Goal: Contribute content: Add original content to the website for others to see

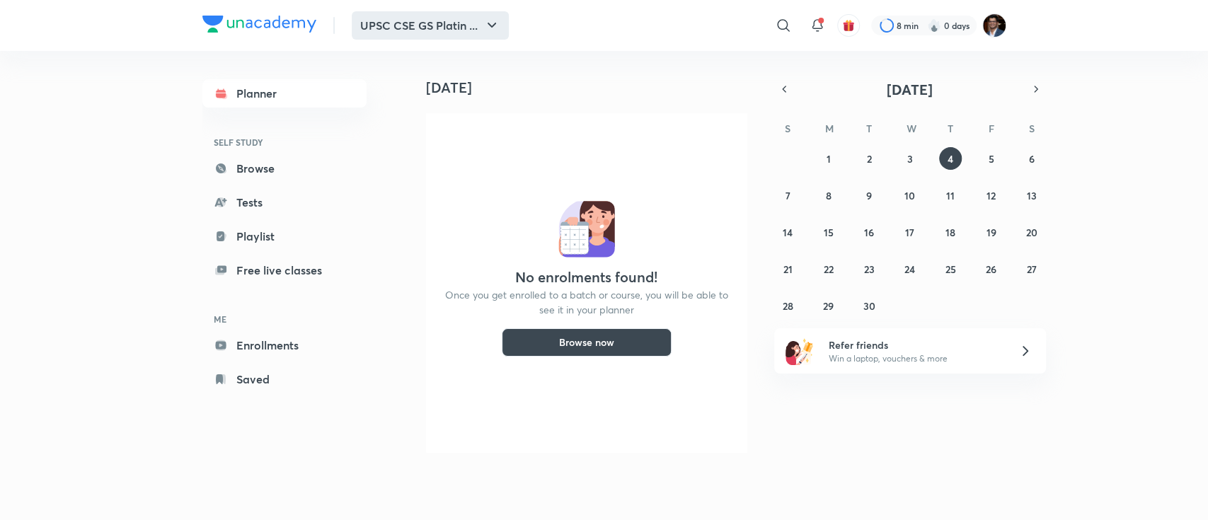
click at [471, 29] on button "UPSC CSE GS Platin ..." at bounding box center [430, 25] width 157 height 28
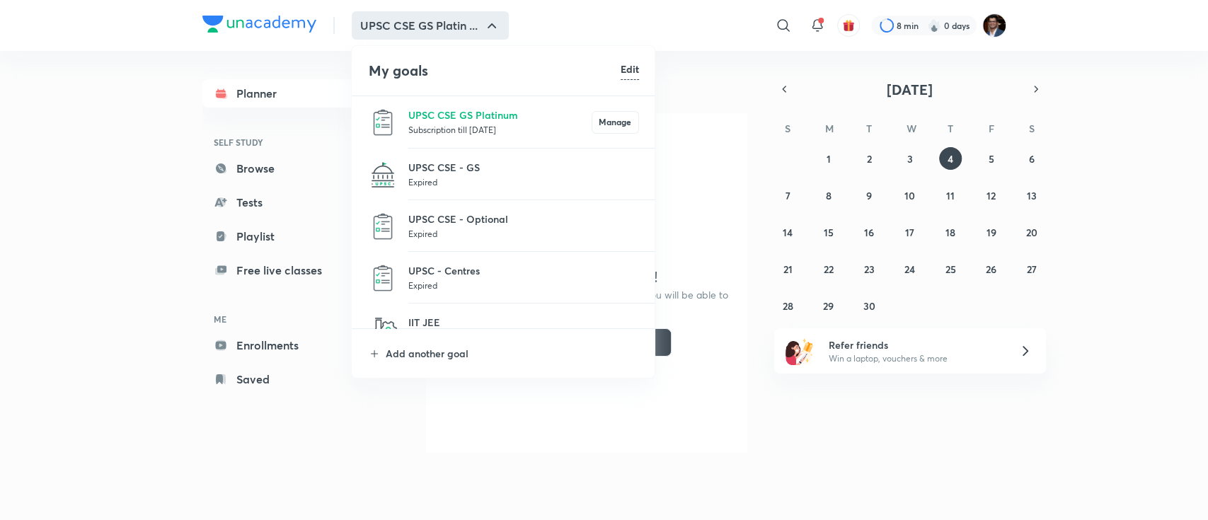
click at [470, 183] on p "Expired" at bounding box center [523, 182] width 231 height 14
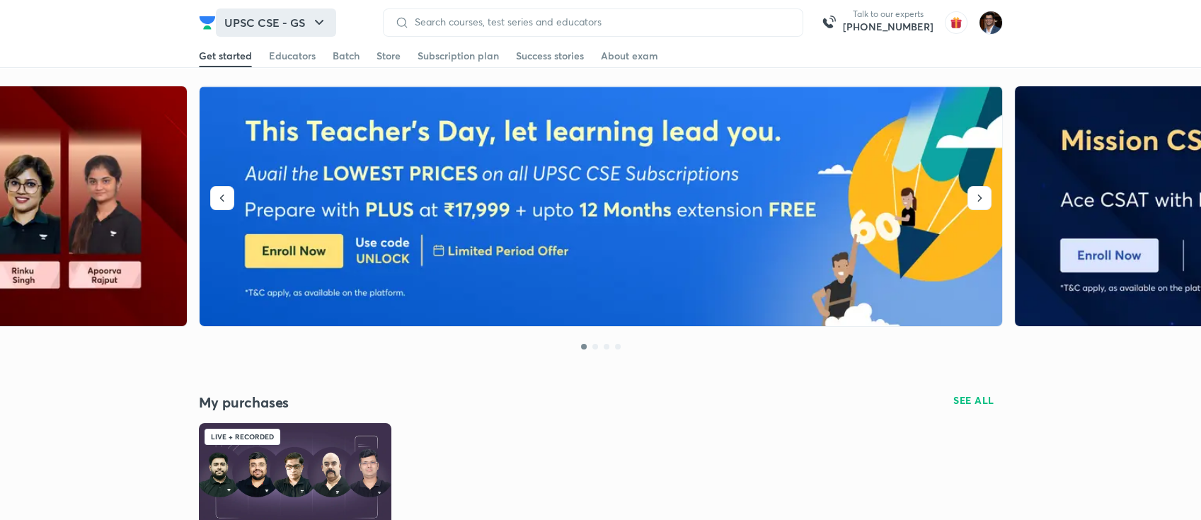
click at [295, 23] on button "UPSC CSE - GS" at bounding box center [276, 22] width 120 height 28
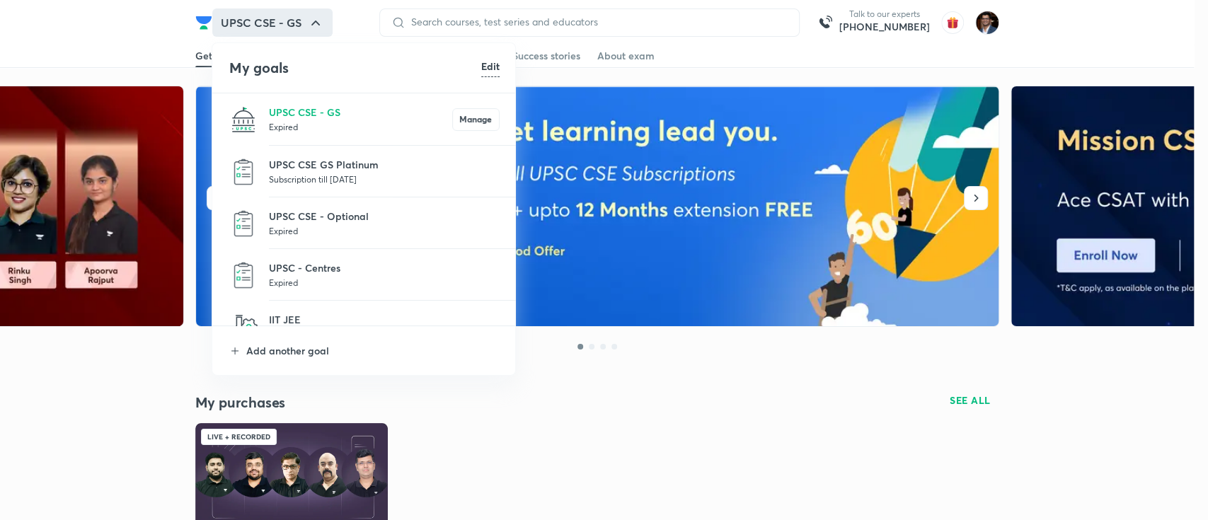
click at [319, 224] on p "Expired" at bounding box center [384, 231] width 231 height 14
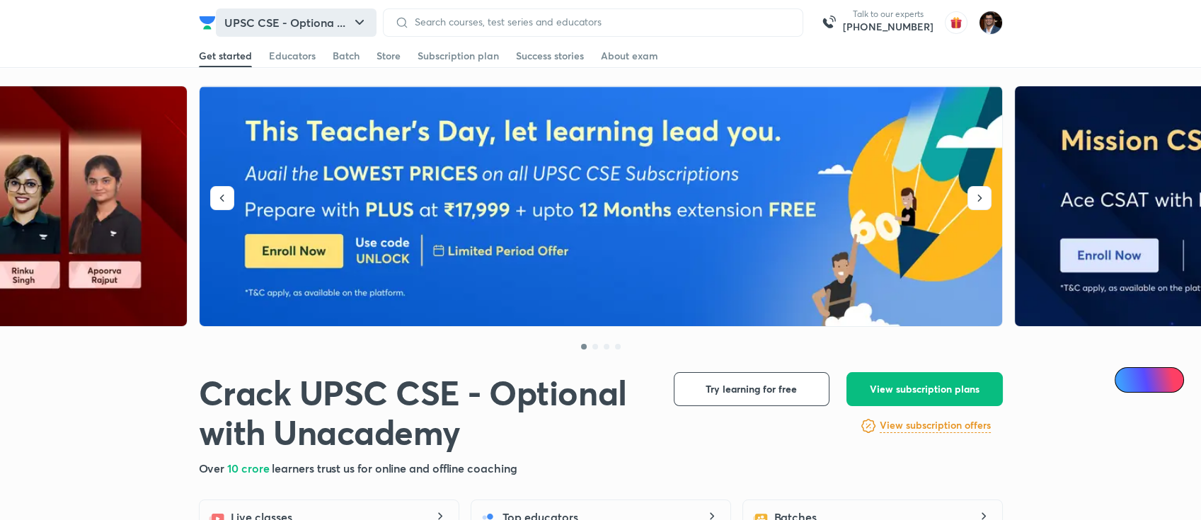
click at [309, 10] on button "UPSC CSE - Optiona ..." at bounding box center [296, 22] width 161 height 28
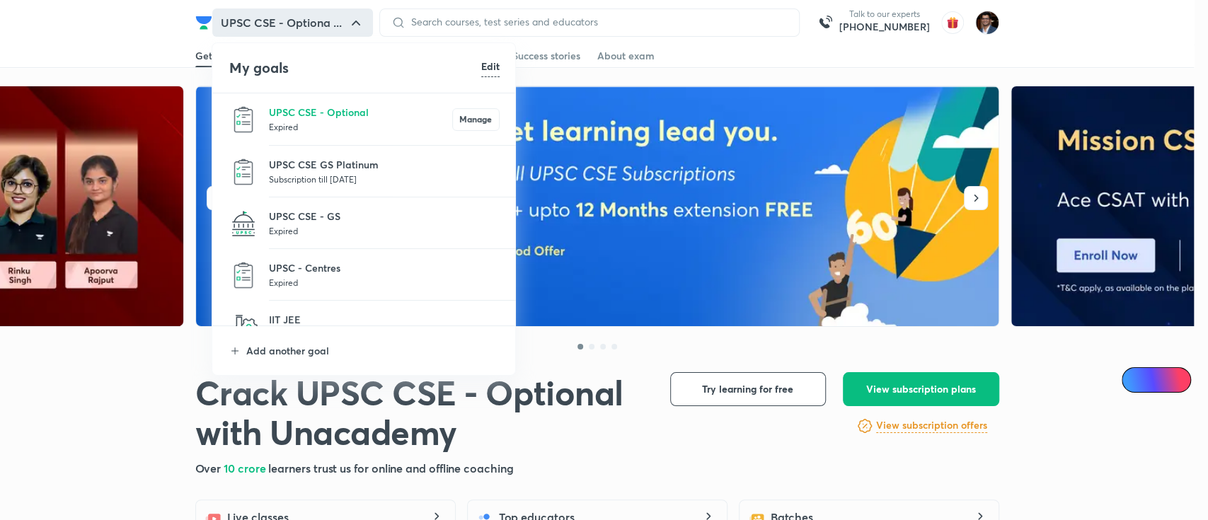
click at [316, 259] on li "UPSC - Centres Expired" at bounding box center [364, 275] width 304 height 52
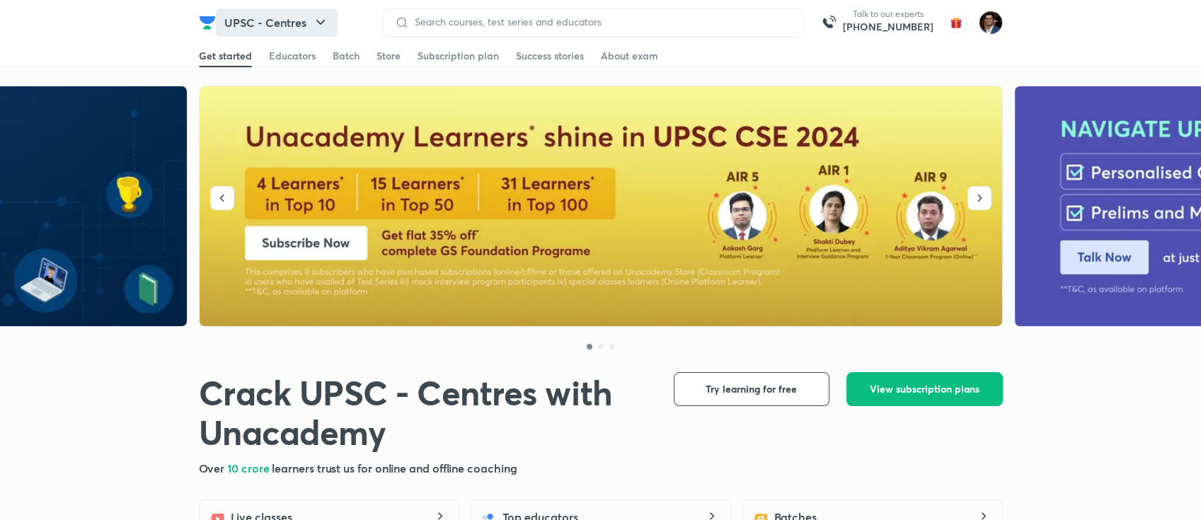
click at [294, 27] on button "UPSC - Centres" at bounding box center [277, 22] width 122 height 28
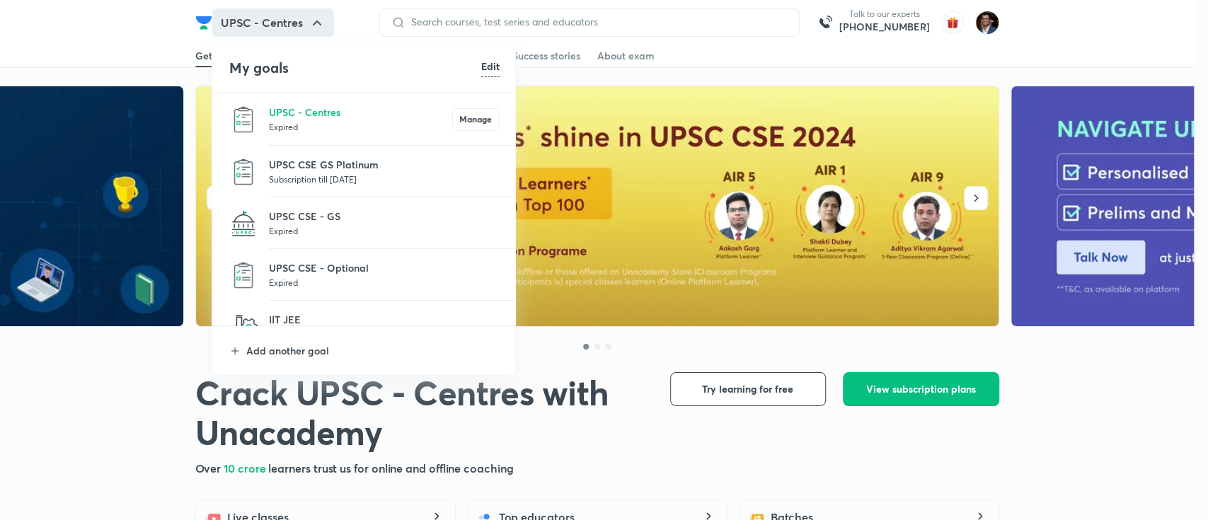
click at [332, 173] on p "Subscription till 3 Oct 2025" at bounding box center [384, 179] width 231 height 14
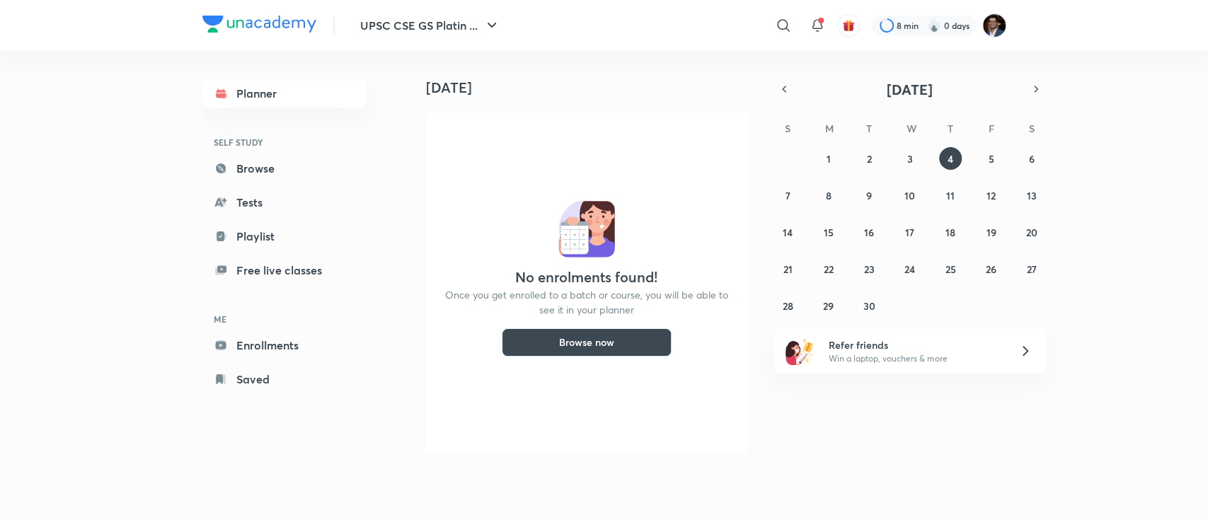
click at [264, 25] on img at bounding box center [259, 24] width 114 height 17
click at [246, 174] on link "Browse" at bounding box center [284, 168] width 164 height 28
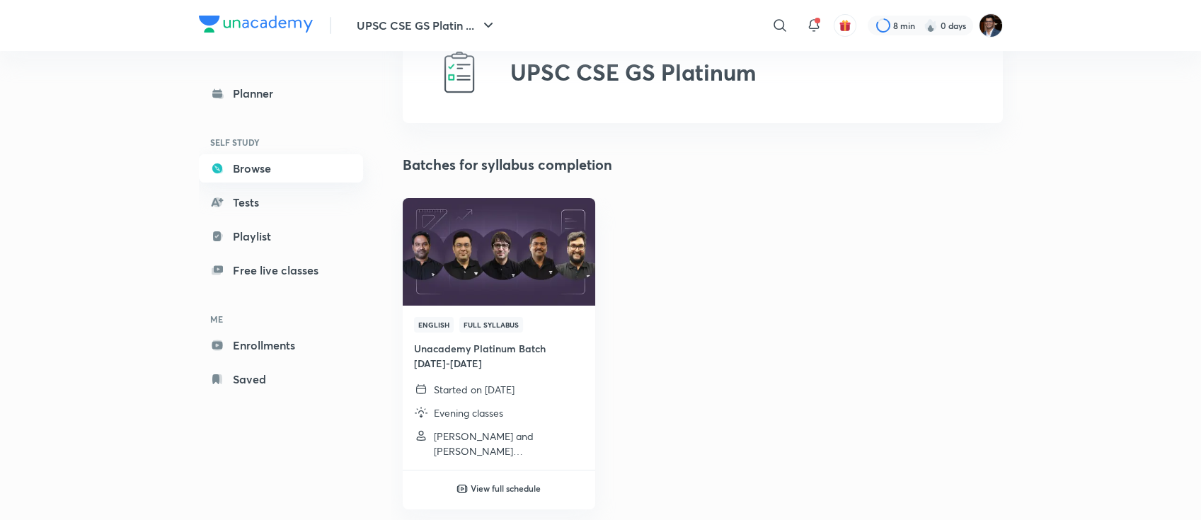
scroll to position [60, 0]
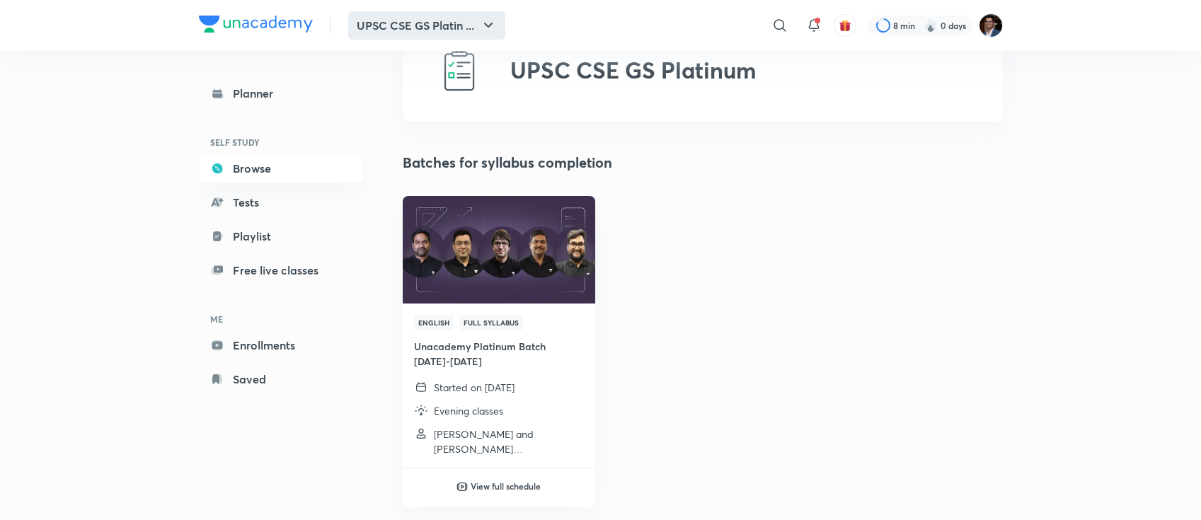
click at [428, 32] on button "UPSC CSE GS Platin ..." at bounding box center [426, 25] width 157 height 28
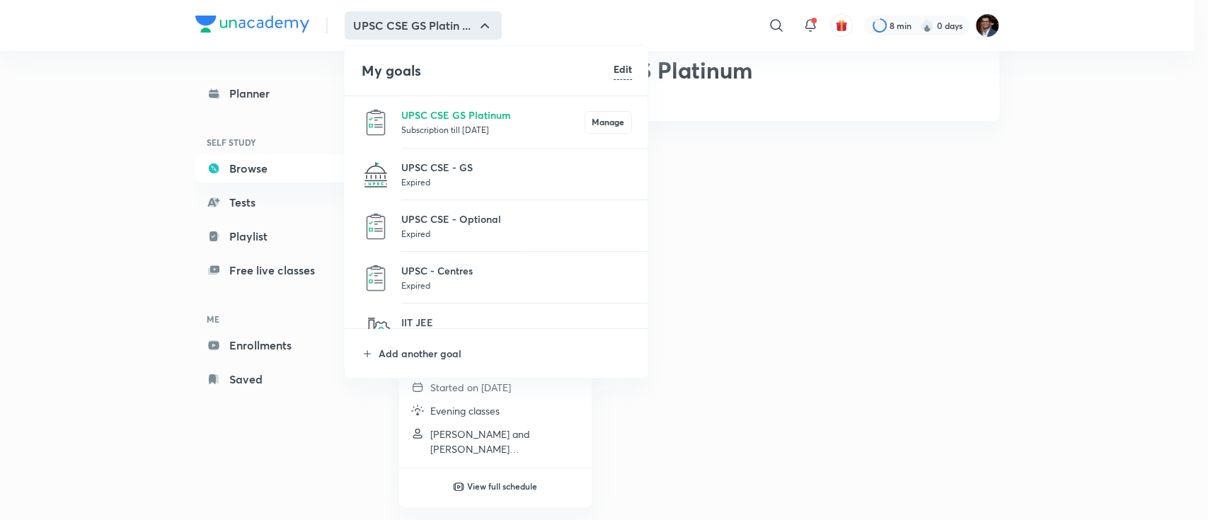
click at [425, 188] on p "Expired" at bounding box center [516, 182] width 231 height 14
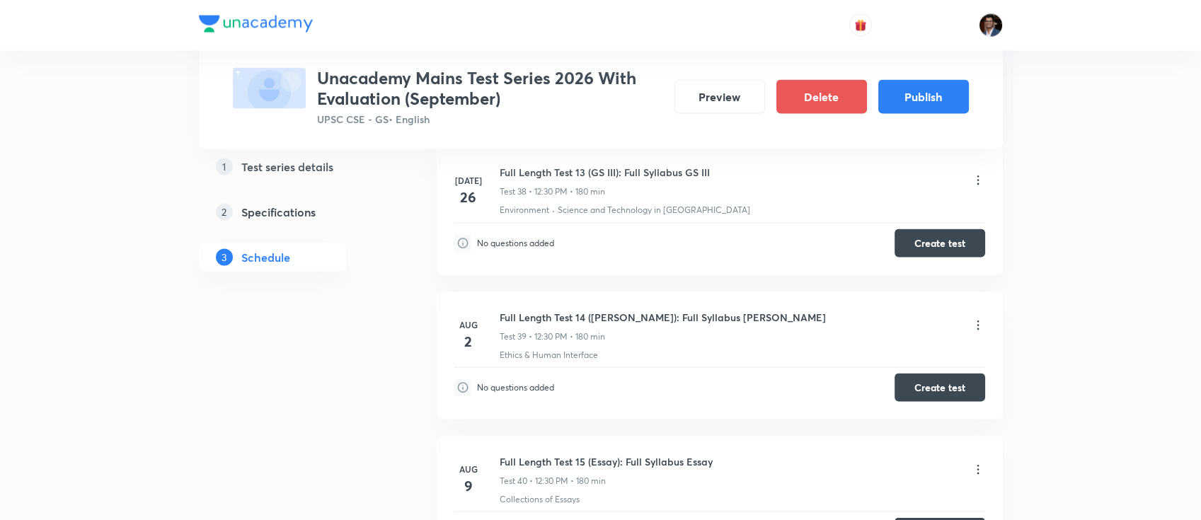
scroll to position [6214, 0]
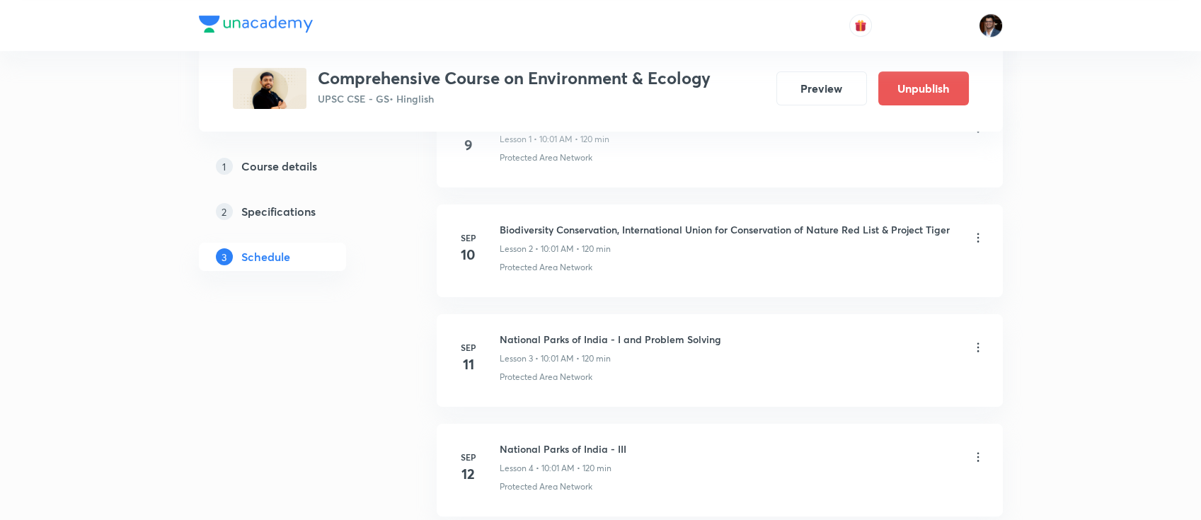
scroll to position [854, 0]
click at [972, 343] on icon at bounding box center [978, 348] width 14 height 14
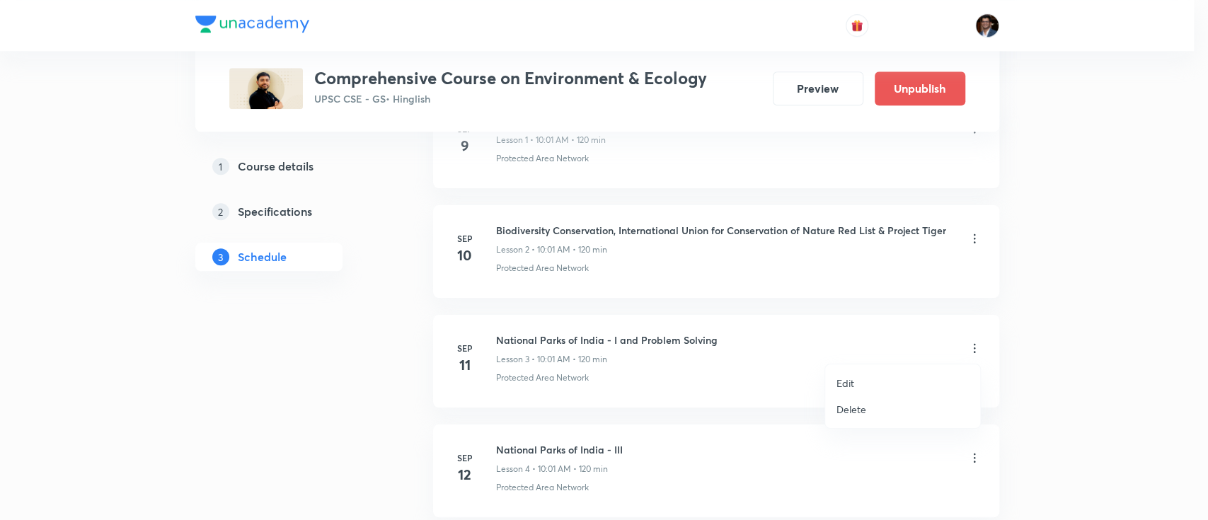
click at [856, 379] on li "Edit" at bounding box center [902, 383] width 155 height 26
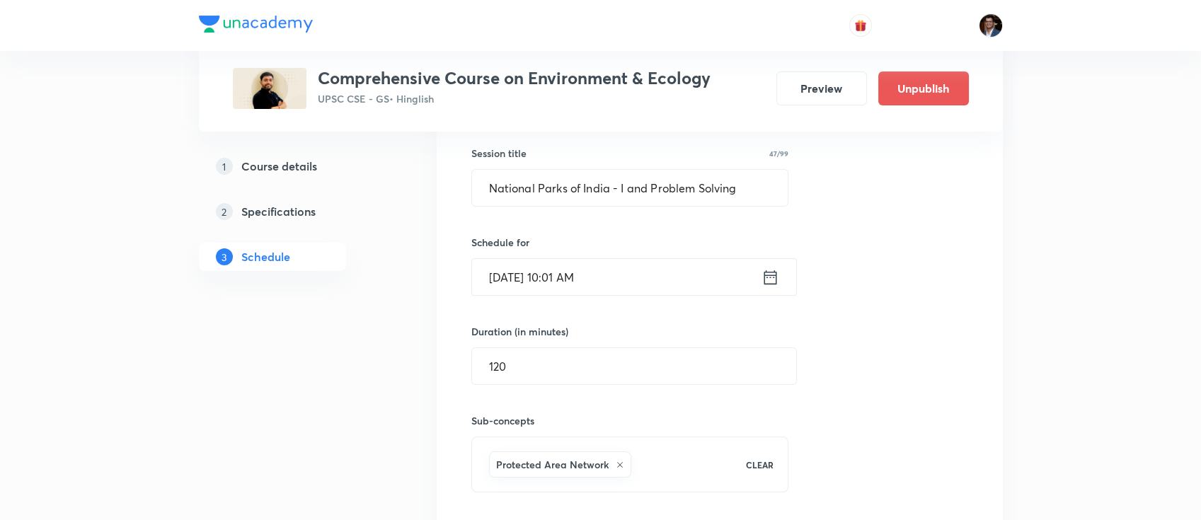
scroll to position [556, 0]
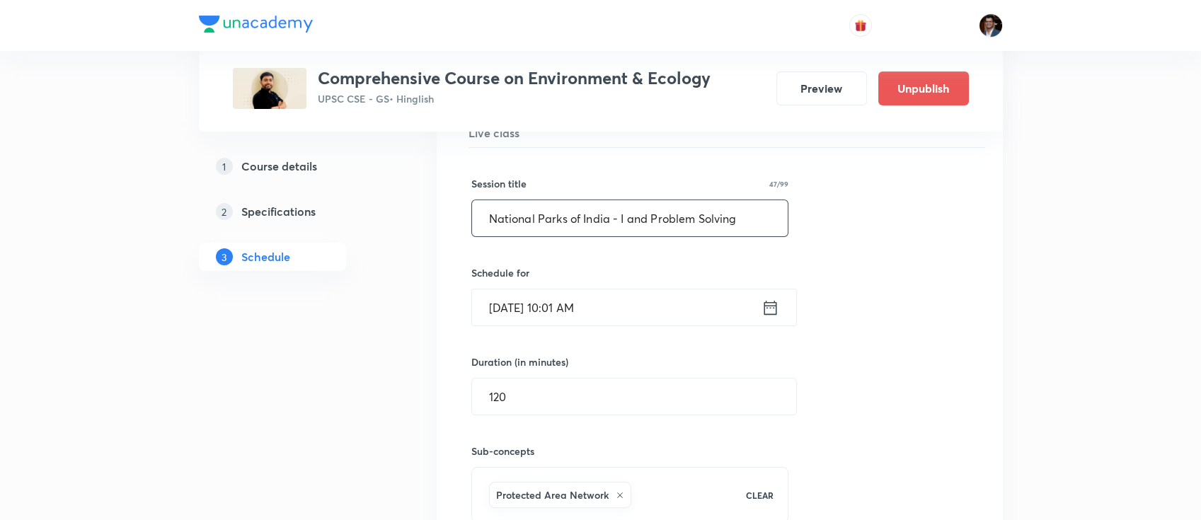
drag, startPoint x: 734, startPoint y: 212, endPoint x: 616, endPoint y: 216, distance: 118.3
click at [616, 216] on input "National Parks of India - I and Problem Solving" at bounding box center [630, 218] width 316 height 36
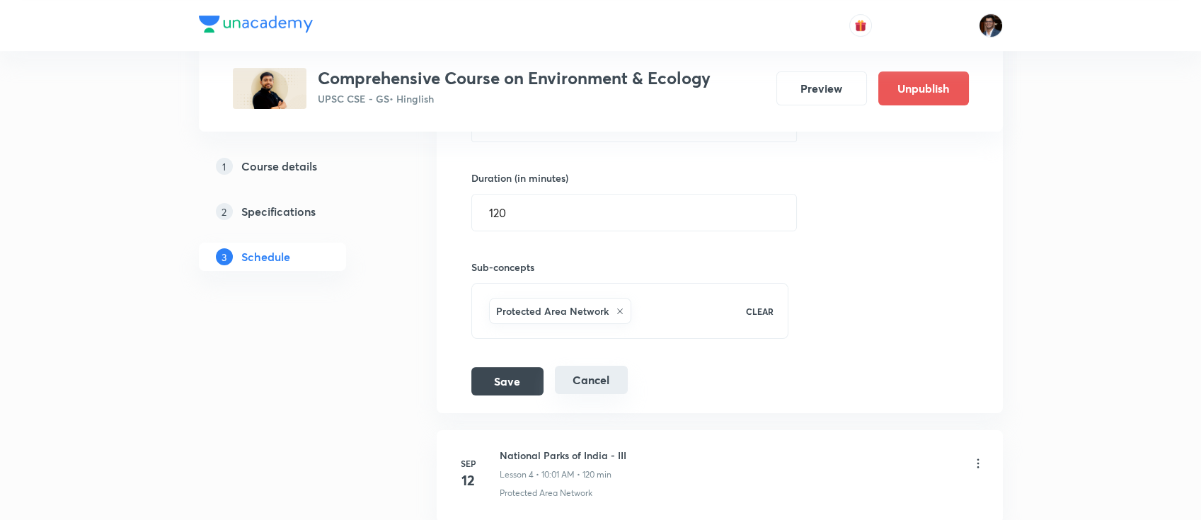
scroll to position [741, 0]
type input "National Parks of India - II"
click at [478, 377] on button "Save" at bounding box center [507, 379] width 72 height 28
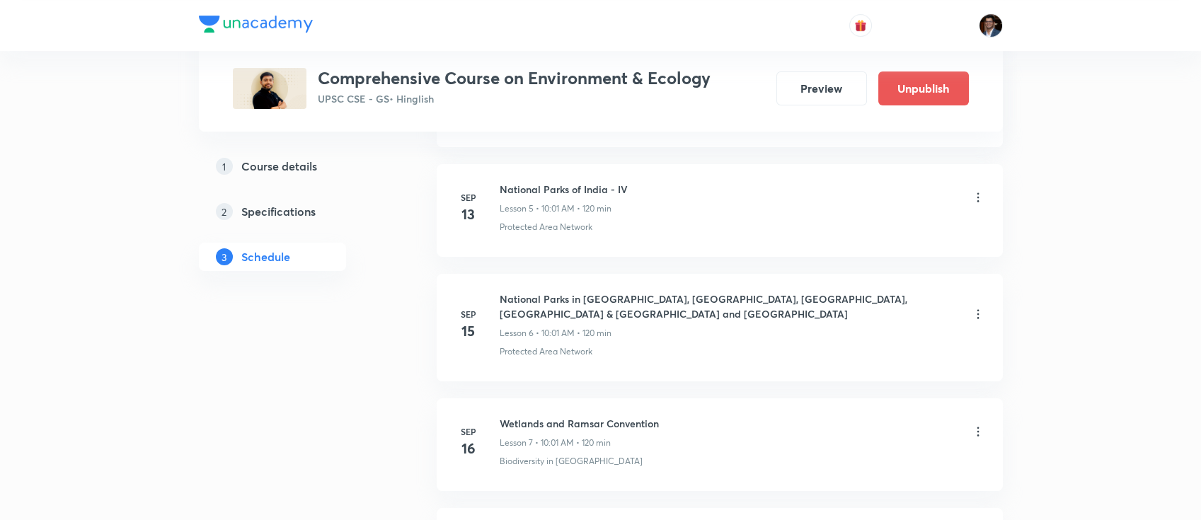
scroll to position [804, 0]
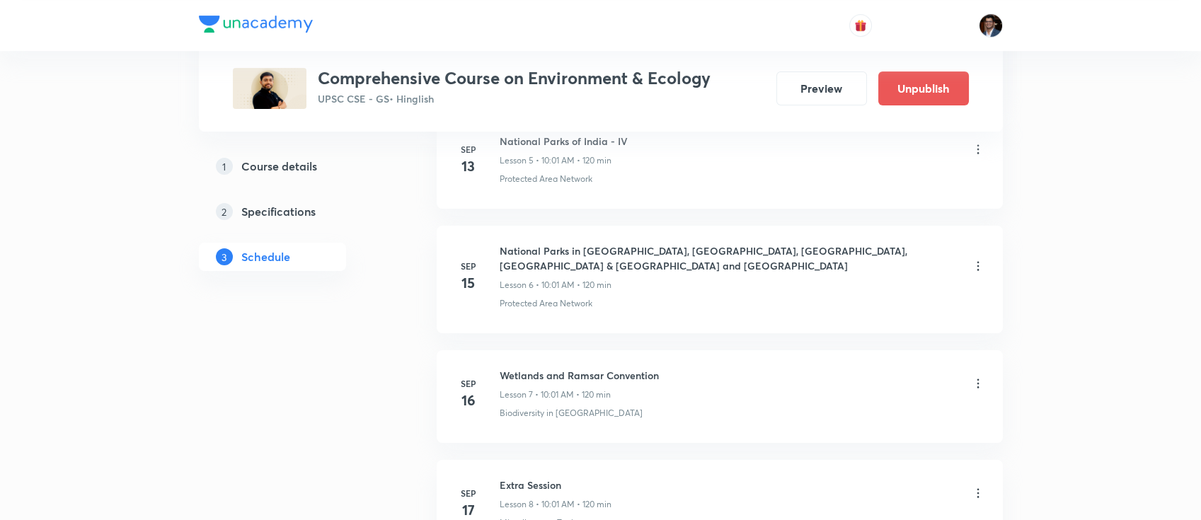
click at [975, 377] on icon at bounding box center [978, 384] width 14 height 14
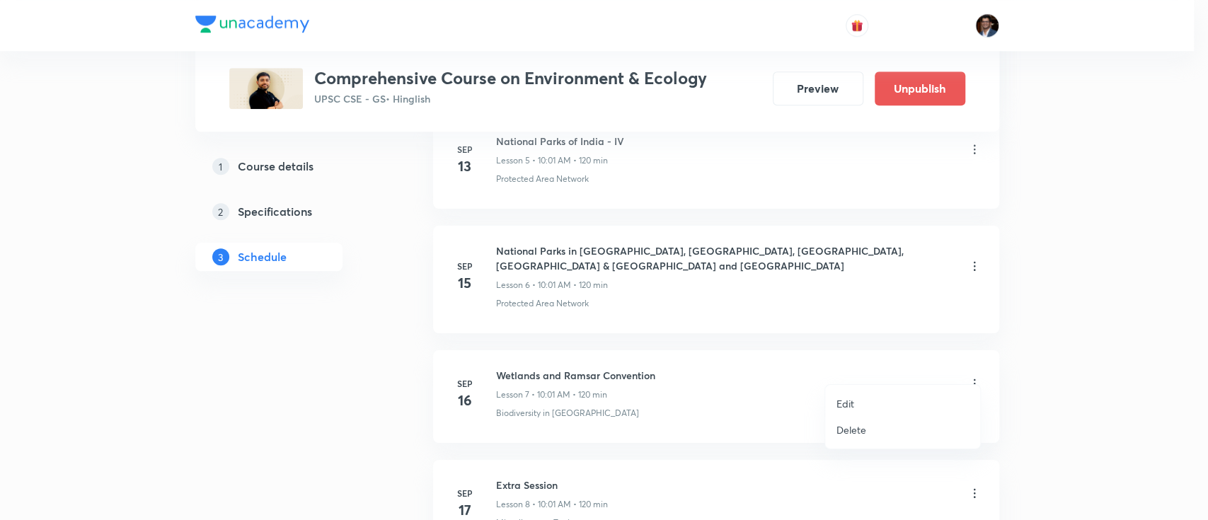
click at [865, 399] on li "Edit" at bounding box center [902, 404] width 155 height 26
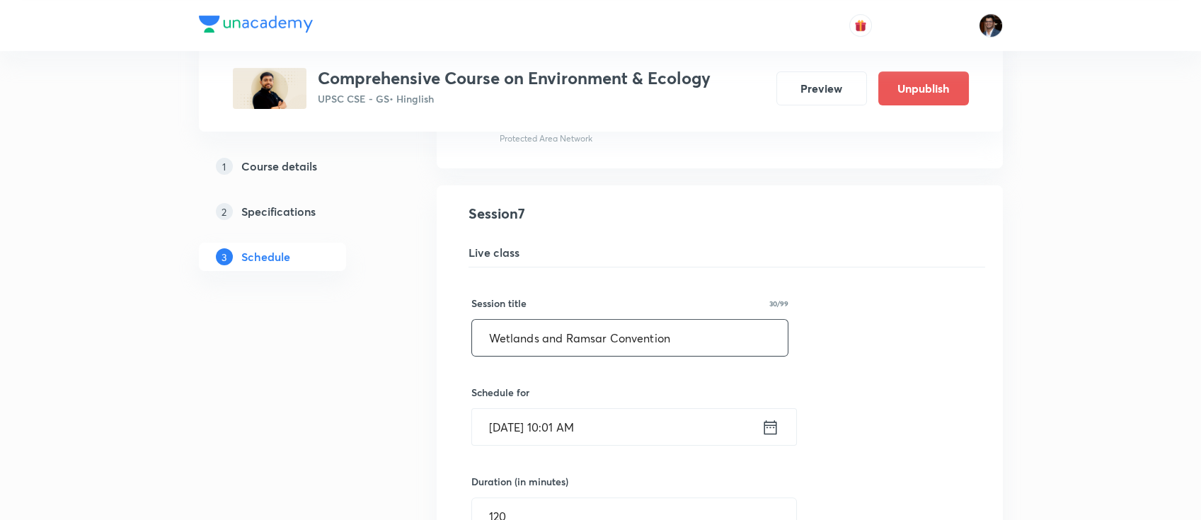
scroll to position [890, 0]
click at [664, 408] on input "Sep 16, 2025, 10:01 AM" at bounding box center [617, 426] width 290 height 36
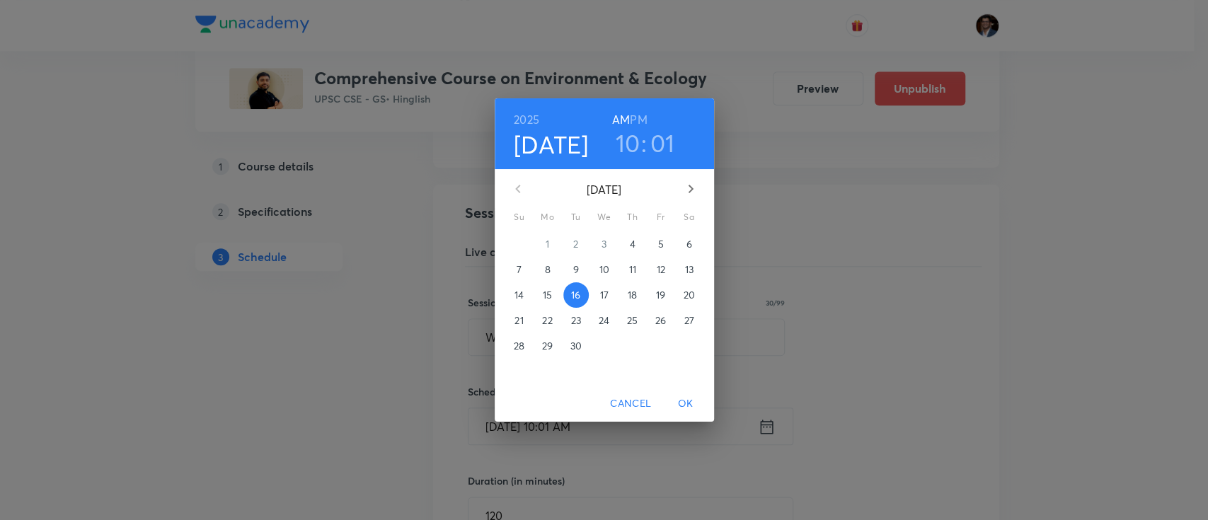
click at [602, 297] on p "17" at bounding box center [604, 295] width 8 height 14
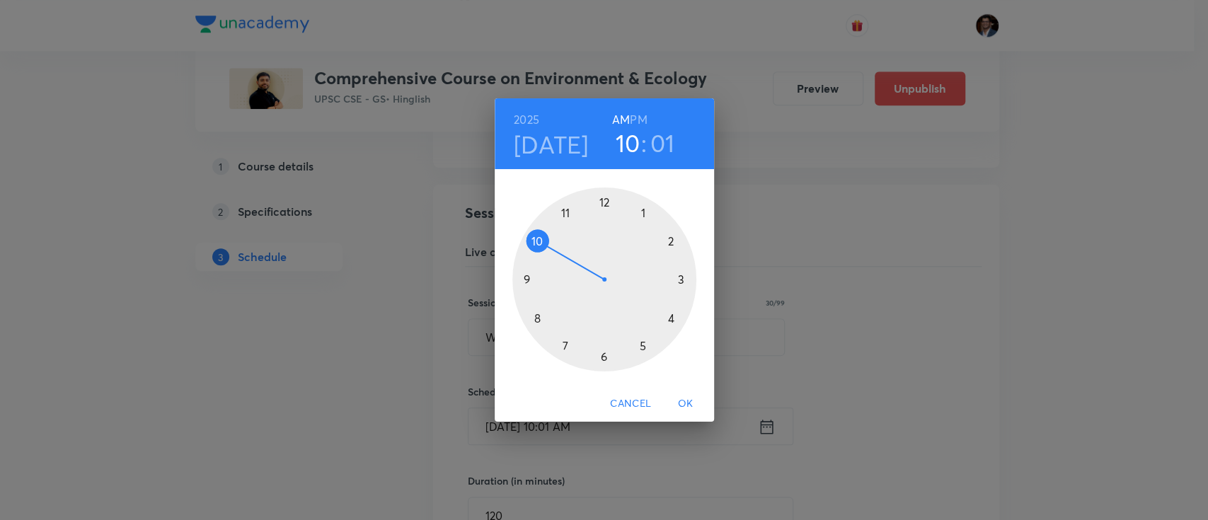
click at [682, 405] on span "OK" at bounding box center [686, 404] width 34 height 18
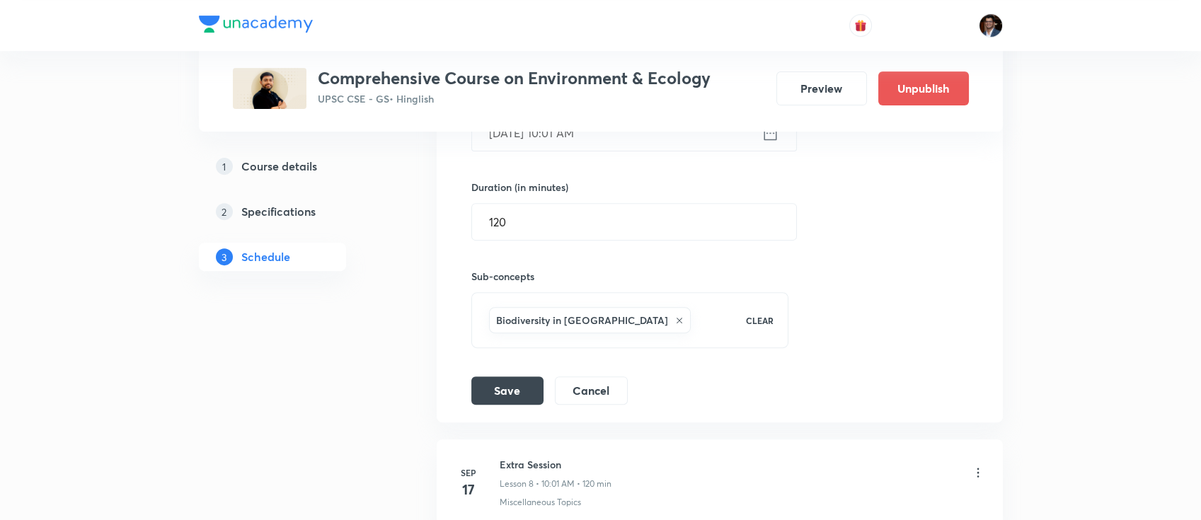
scroll to position [1189, 0]
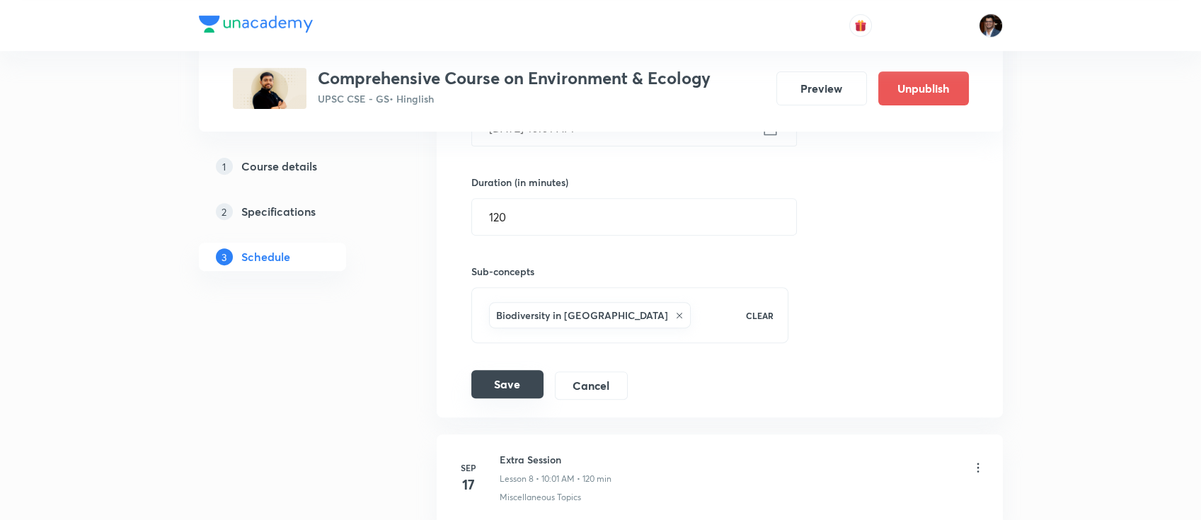
click at [514, 370] on button "Save" at bounding box center [507, 384] width 72 height 28
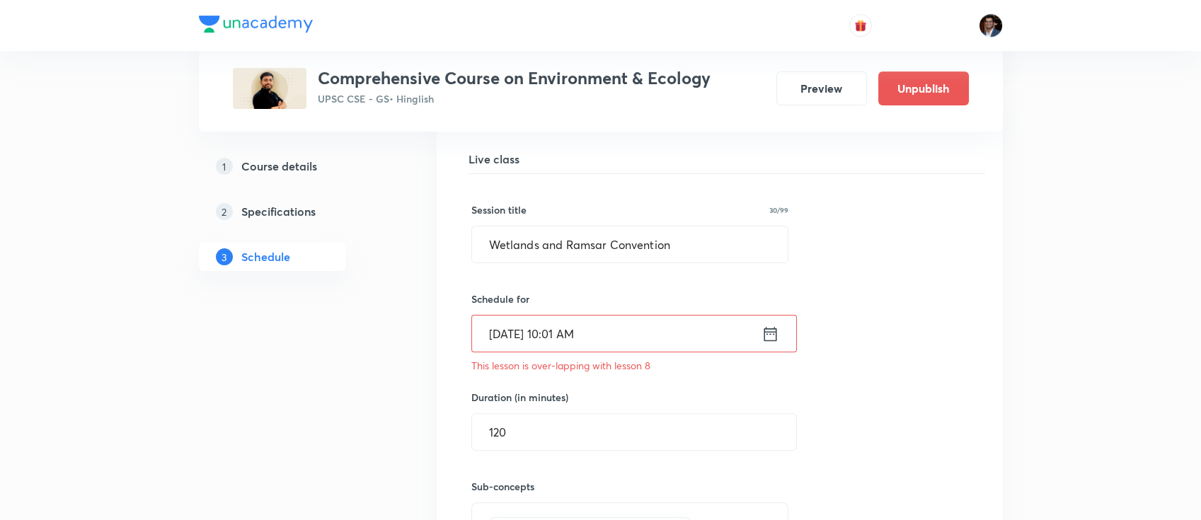
scroll to position [980, 0]
click at [619, 323] on input "Sep 17, 2025, 10:01 AM" at bounding box center [617, 337] width 290 height 36
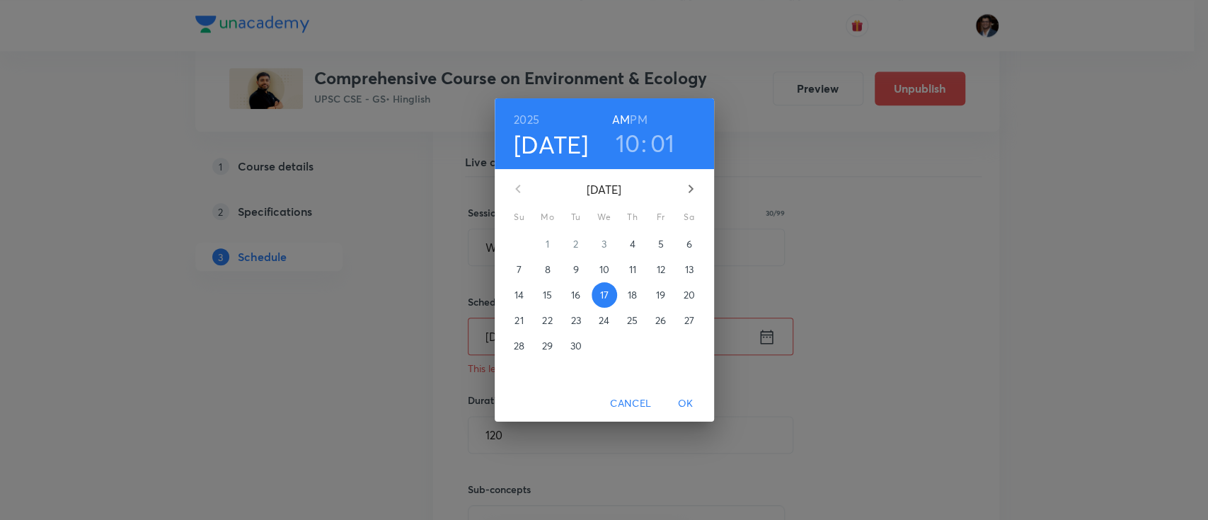
click at [692, 401] on span "OK" at bounding box center [686, 404] width 34 height 18
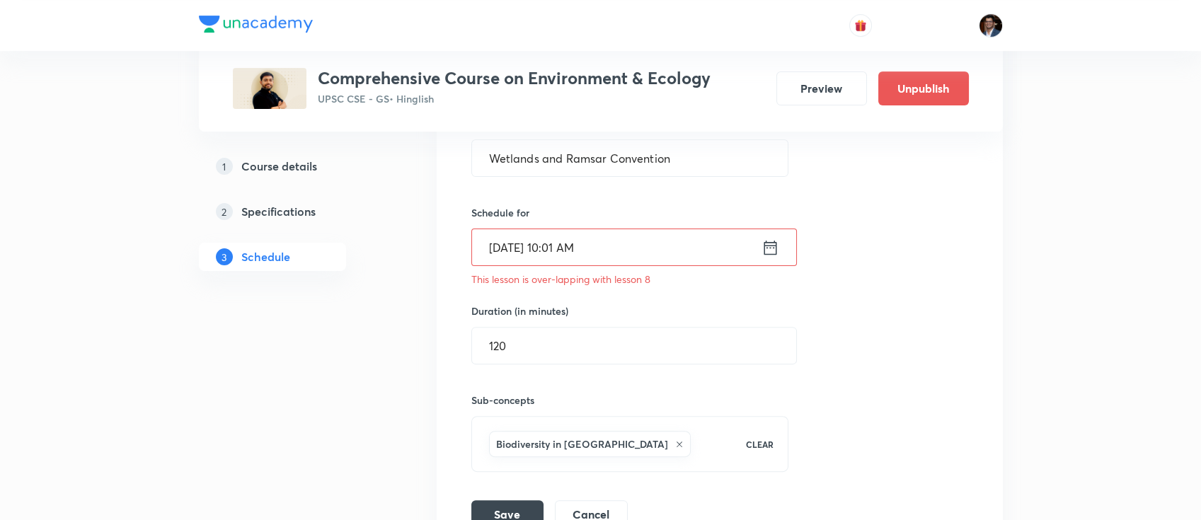
scroll to position [1094, 0]
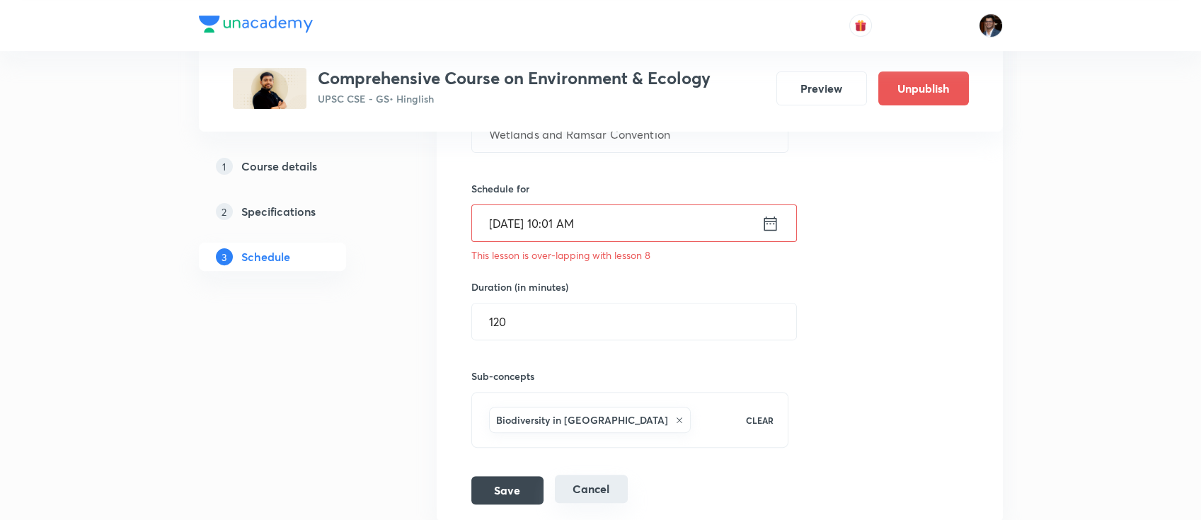
click at [587, 475] on button "Cancel" at bounding box center [591, 489] width 73 height 28
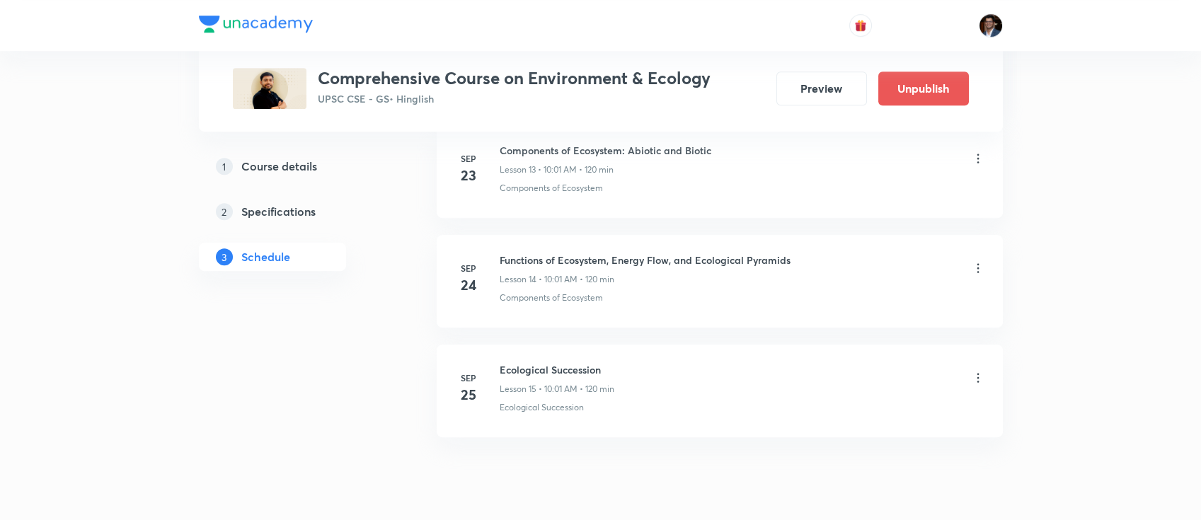
scroll to position [1720, 0]
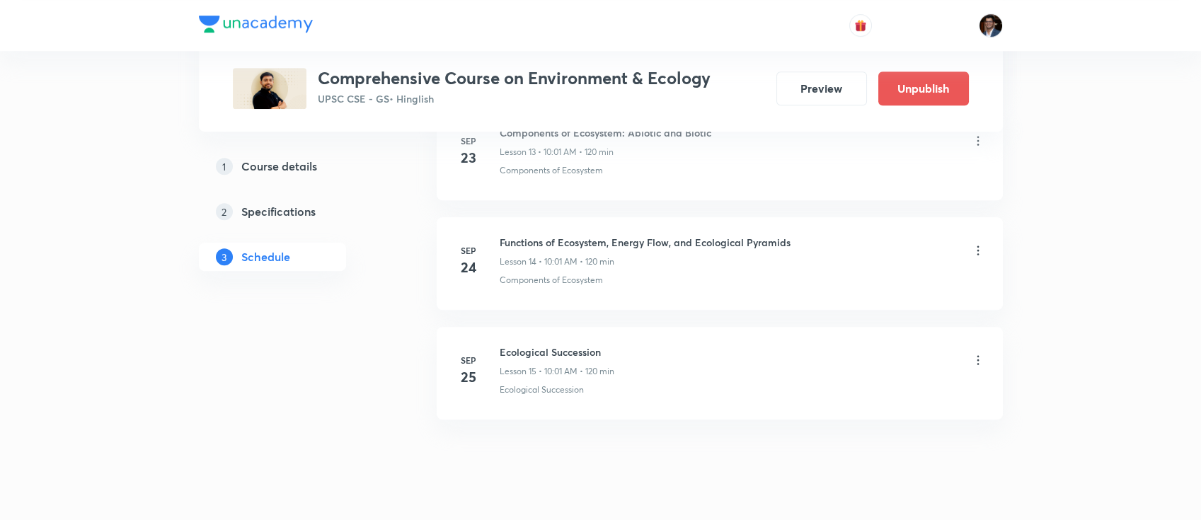
click at [978, 353] on icon at bounding box center [978, 360] width 14 height 14
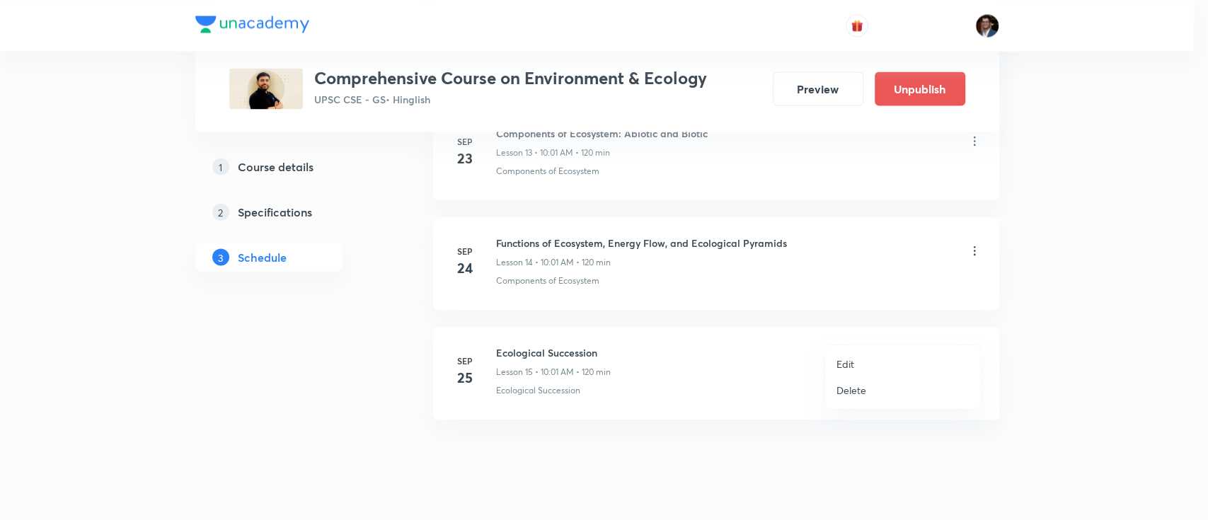
click at [869, 362] on li "Edit" at bounding box center [902, 364] width 155 height 26
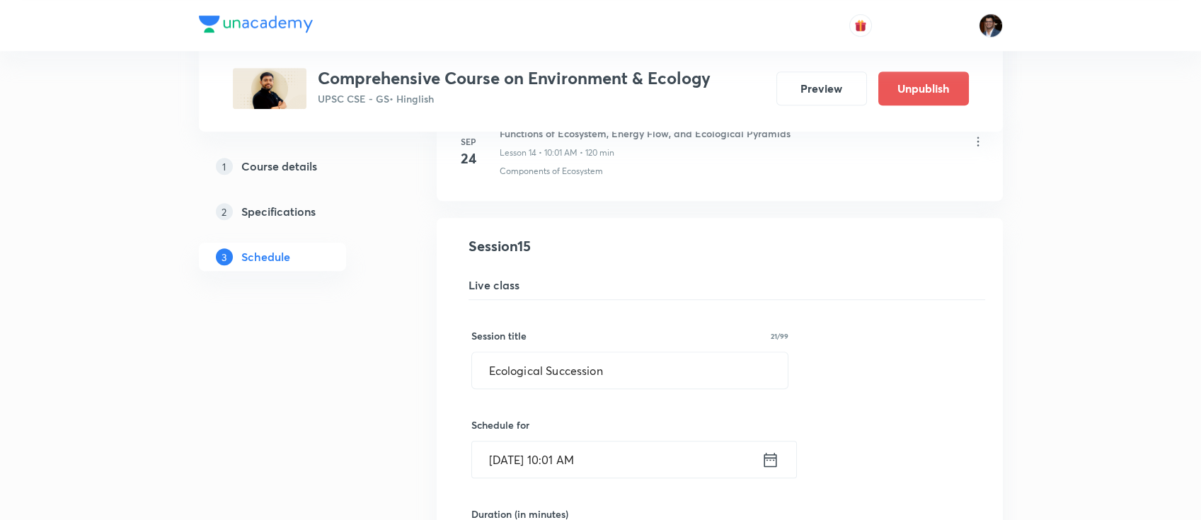
scroll to position [1750, 0]
click at [632, 442] on input "Sep 25, 2025, 10:01 AM" at bounding box center [617, 460] width 290 height 36
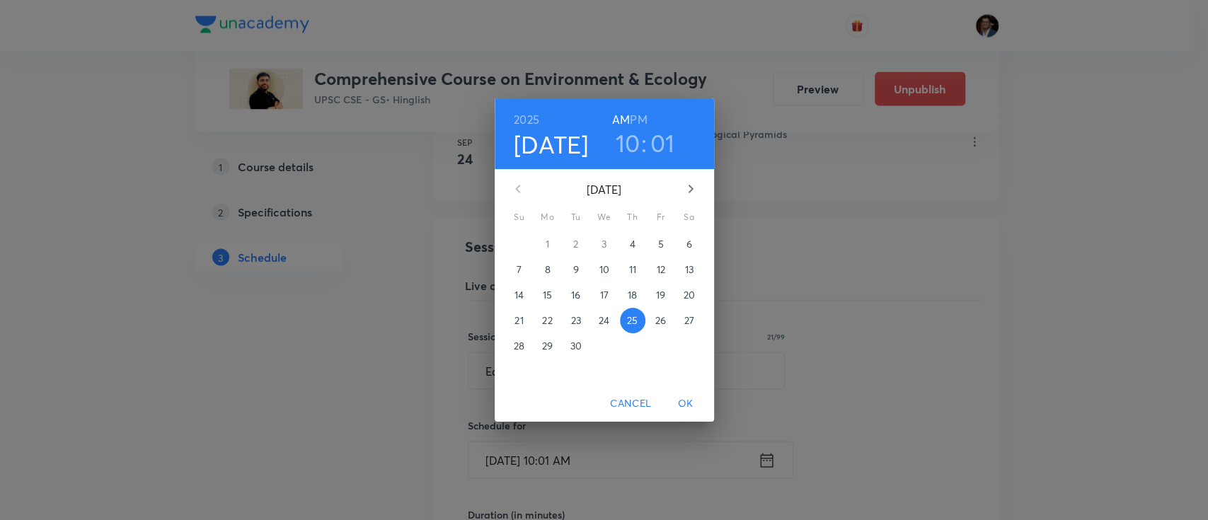
click at [660, 327] on p "26" at bounding box center [660, 321] width 11 height 14
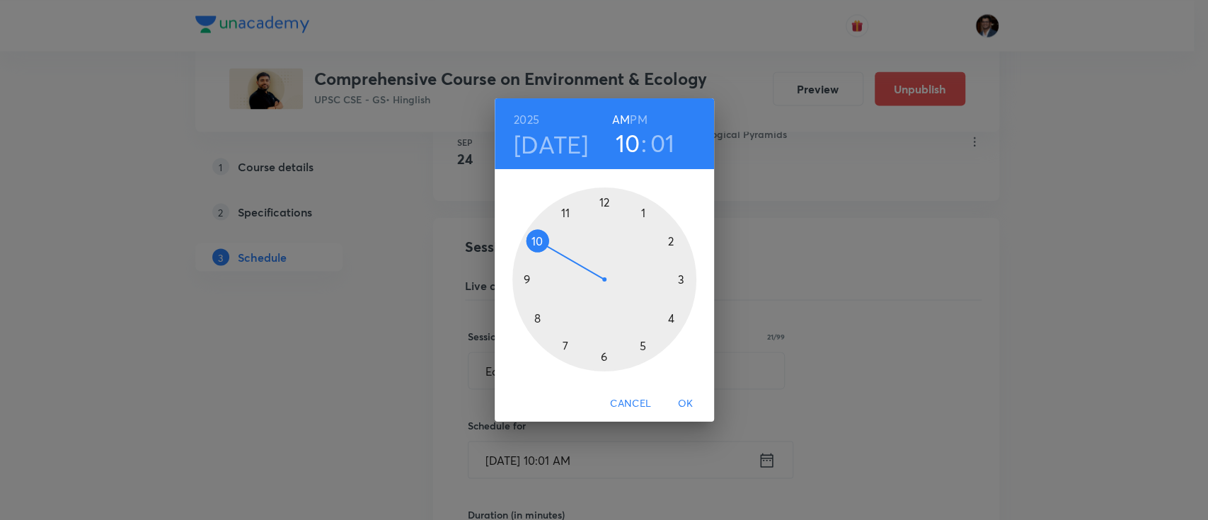
click at [680, 403] on span "OK" at bounding box center [686, 404] width 34 height 18
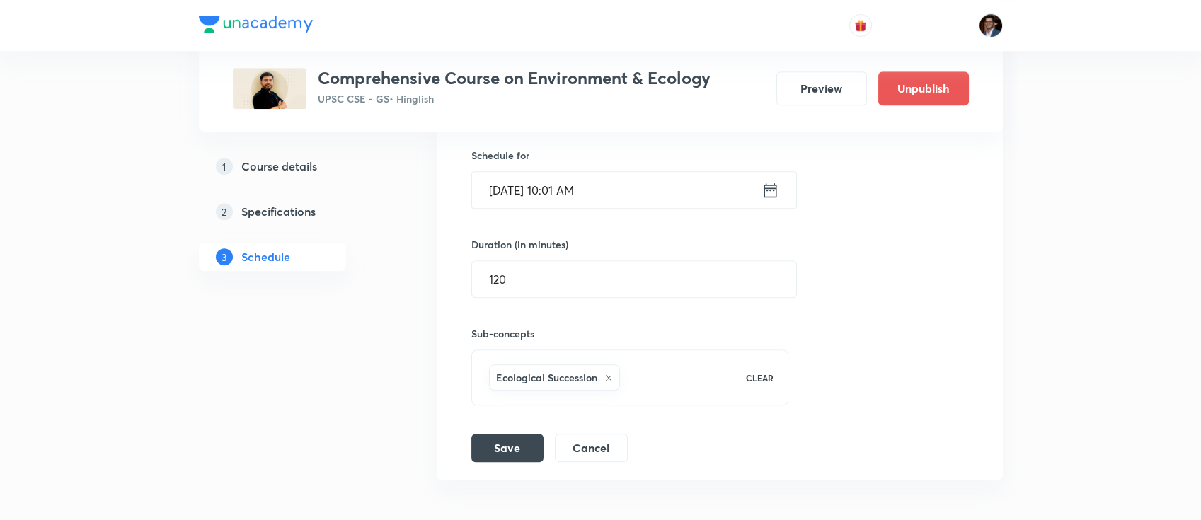
scroll to position [2042, 0]
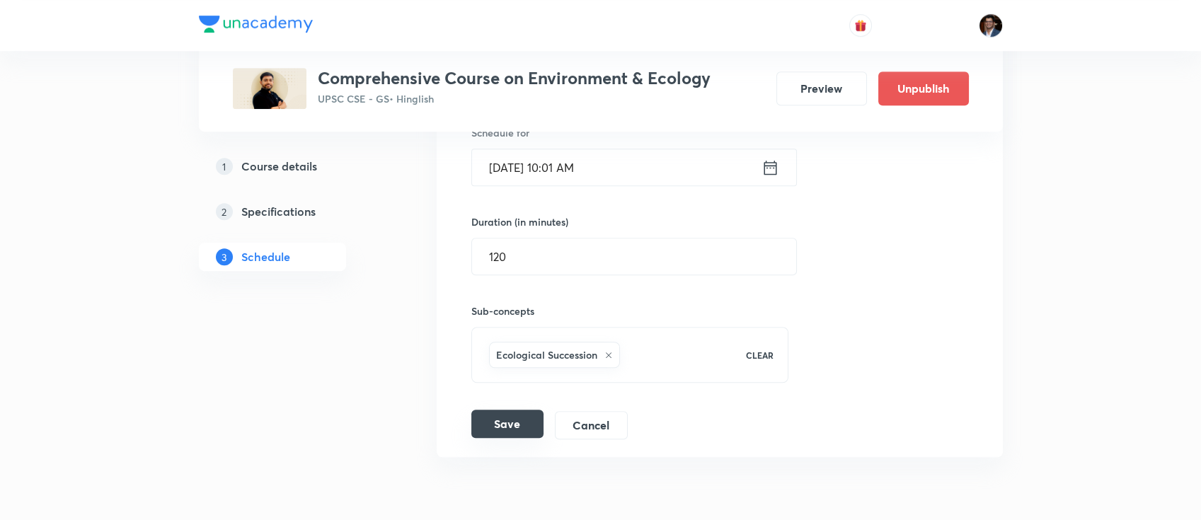
click at [508, 410] on button "Save" at bounding box center [507, 424] width 72 height 28
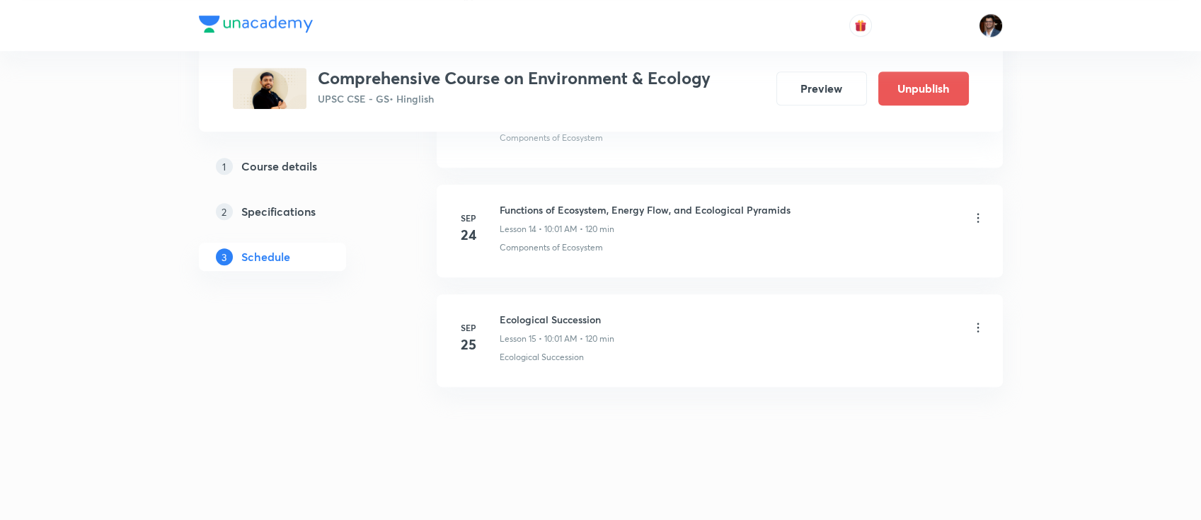
scroll to position [1720, 0]
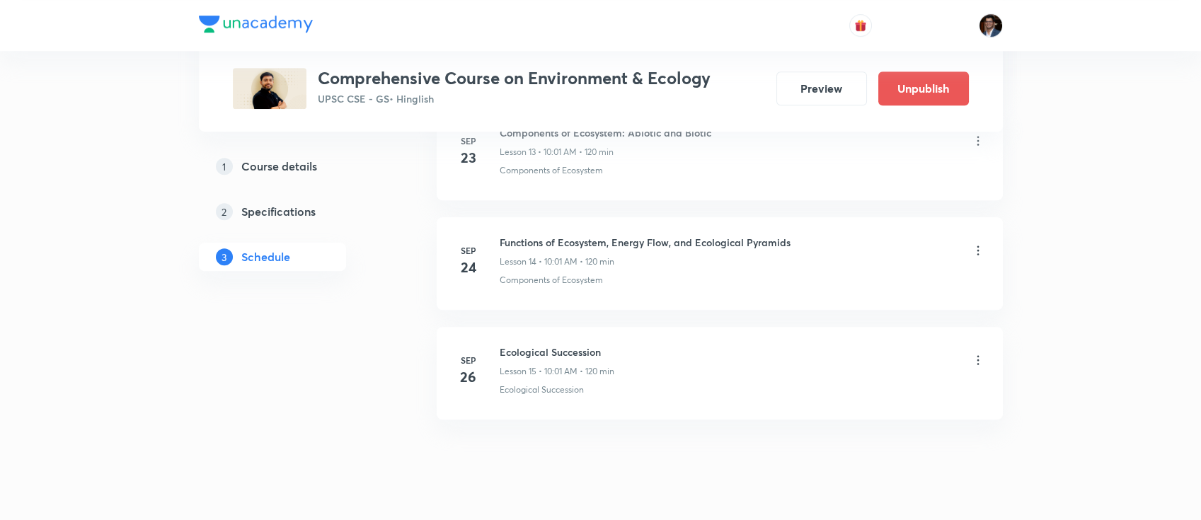
click at [978, 246] on icon at bounding box center [978, 250] width 2 height 9
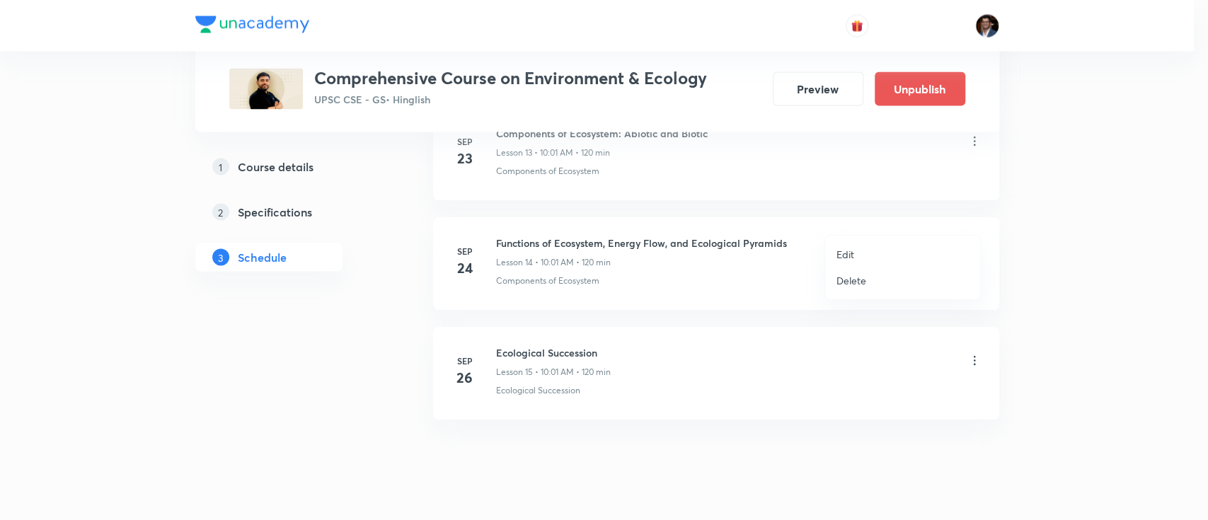
click at [861, 246] on li "Edit" at bounding box center [902, 254] width 155 height 26
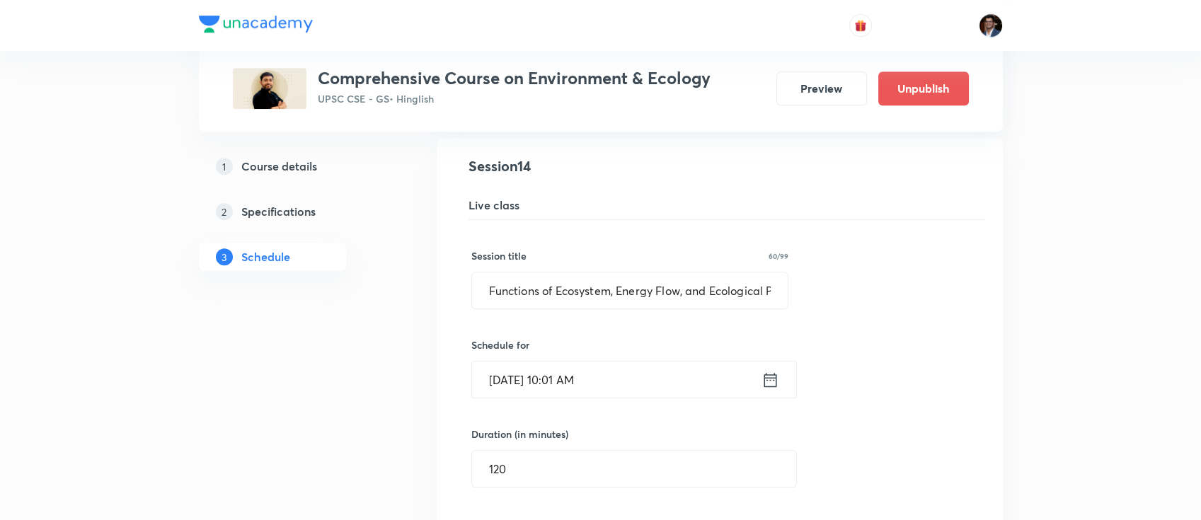
click at [606, 362] on input "Sep 24, 2025, 10:01 AM" at bounding box center [617, 380] width 290 height 36
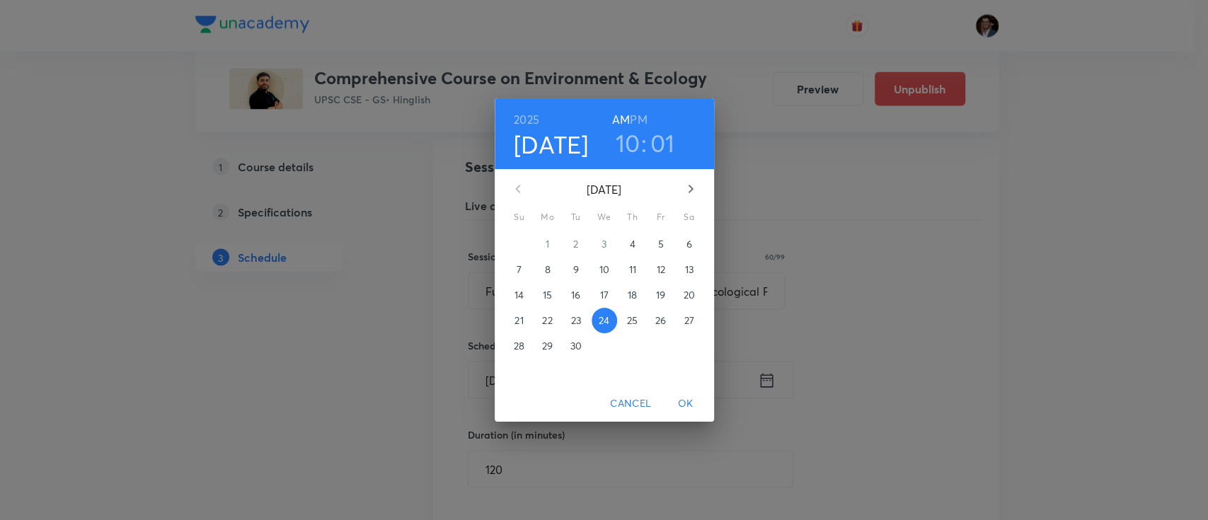
click at [634, 316] on p "25" at bounding box center [632, 321] width 11 height 14
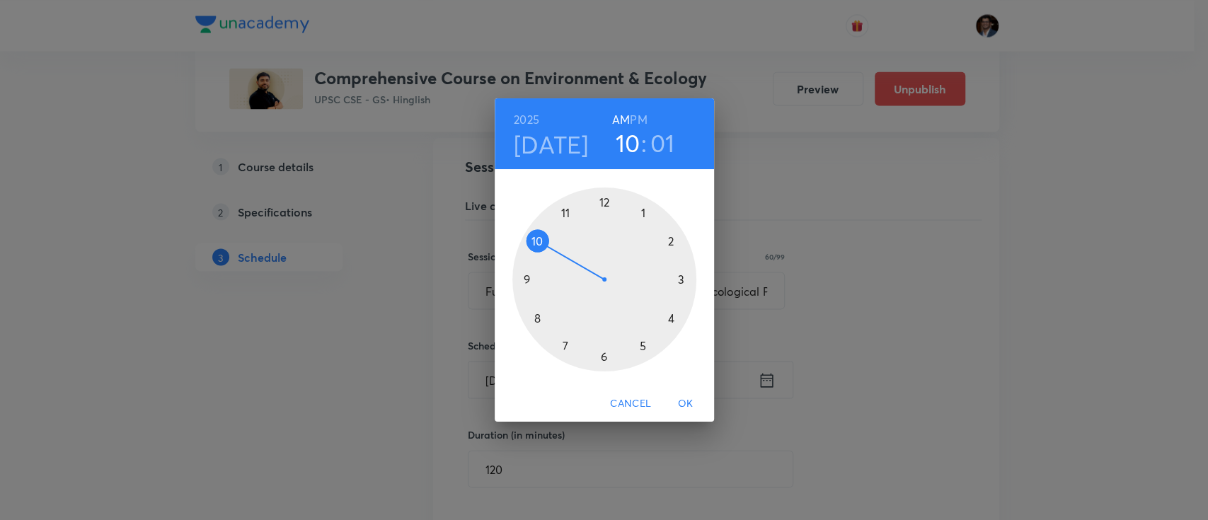
click at [677, 399] on span "OK" at bounding box center [686, 404] width 34 height 18
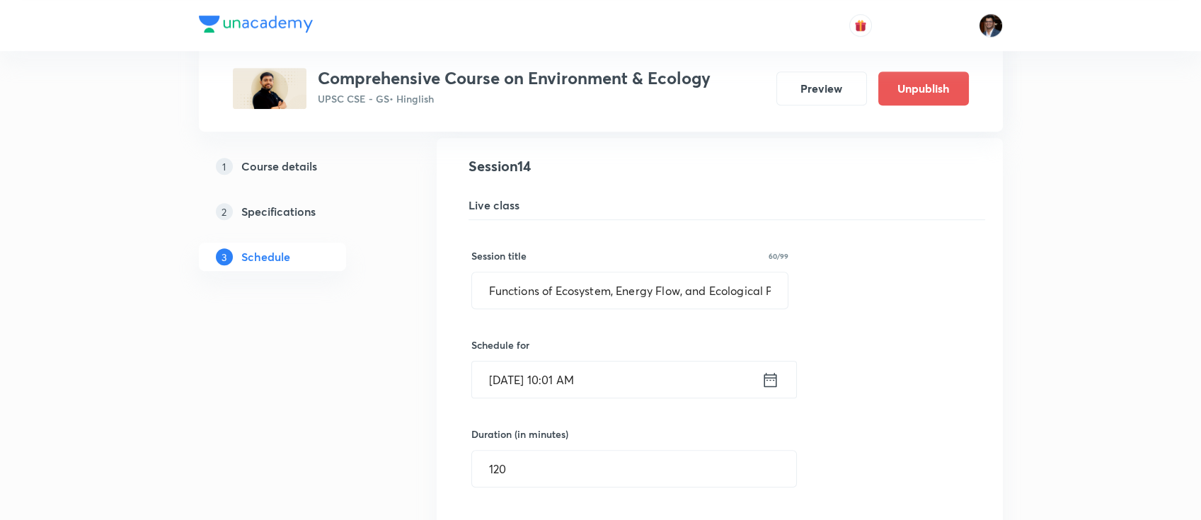
scroll to position [1812, 0]
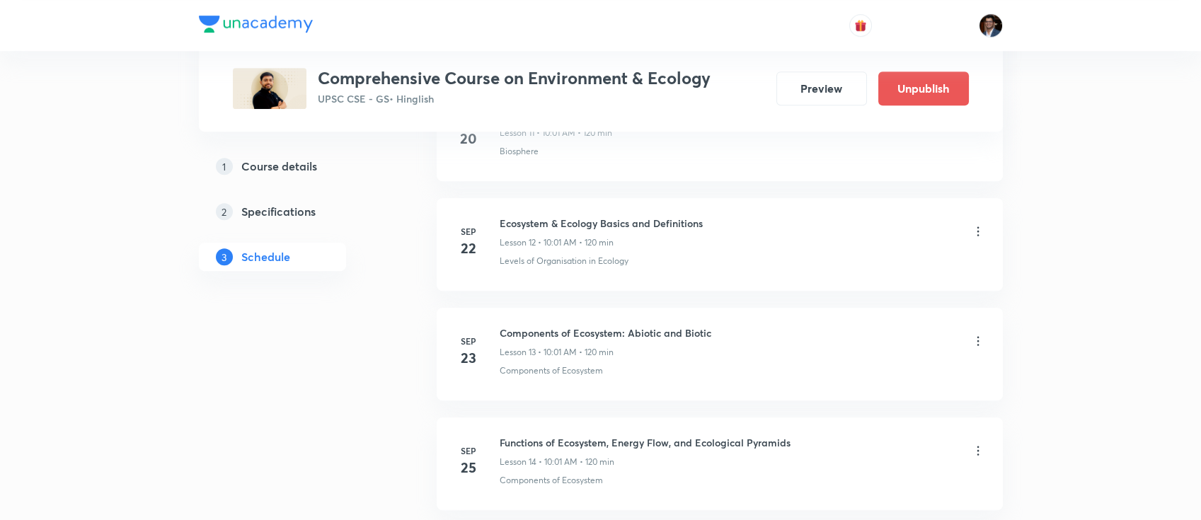
scroll to position [1518, 0]
click at [980, 336] on icon at bounding box center [978, 343] width 14 height 14
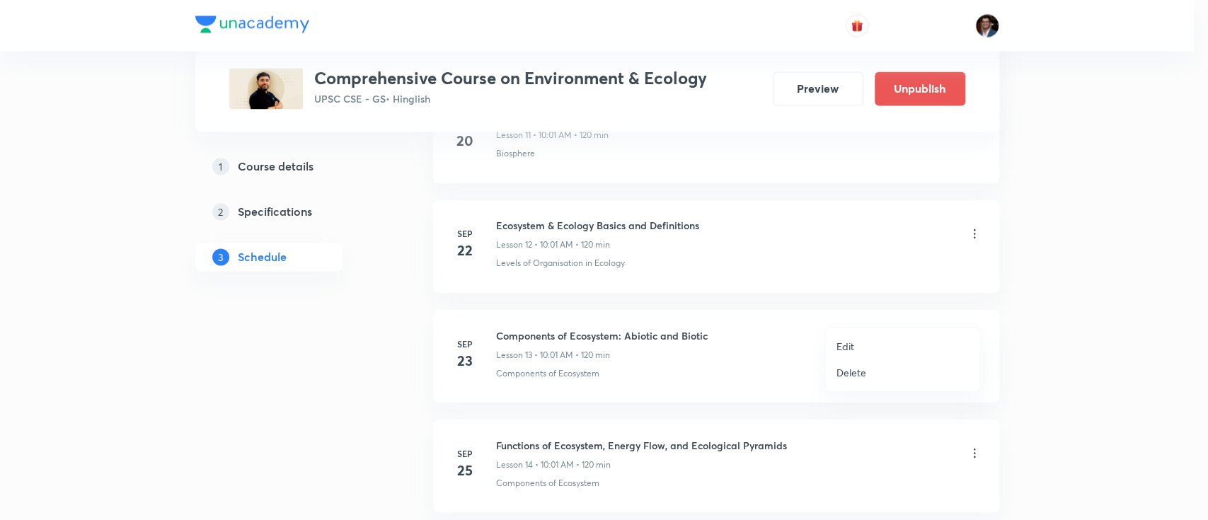
click at [839, 347] on p "Edit" at bounding box center [846, 346] width 18 height 15
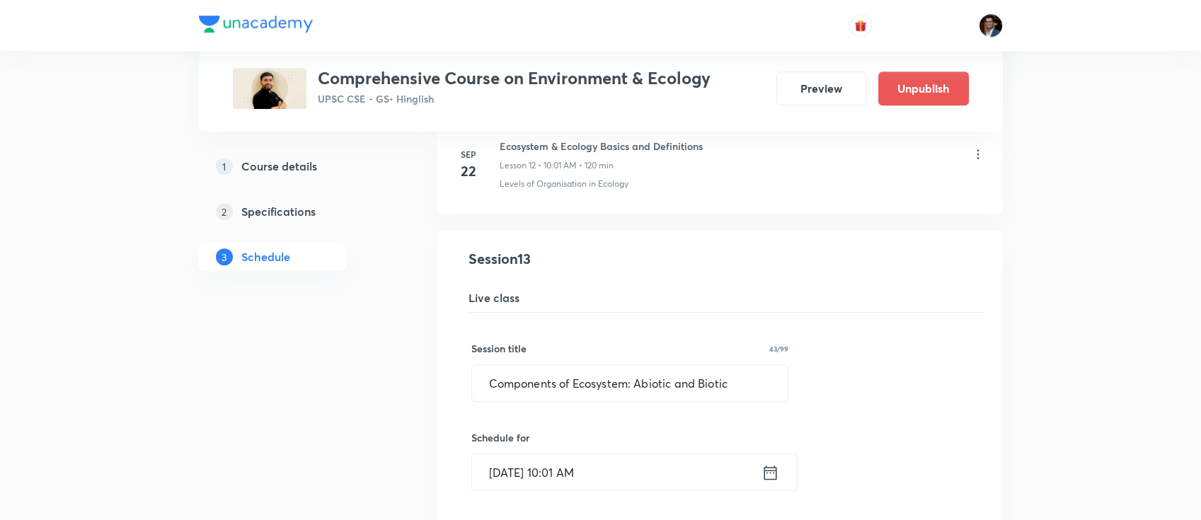
click at [604, 454] on input "Sep 23, 2025, 10:01 AM" at bounding box center [617, 472] width 290 height 36
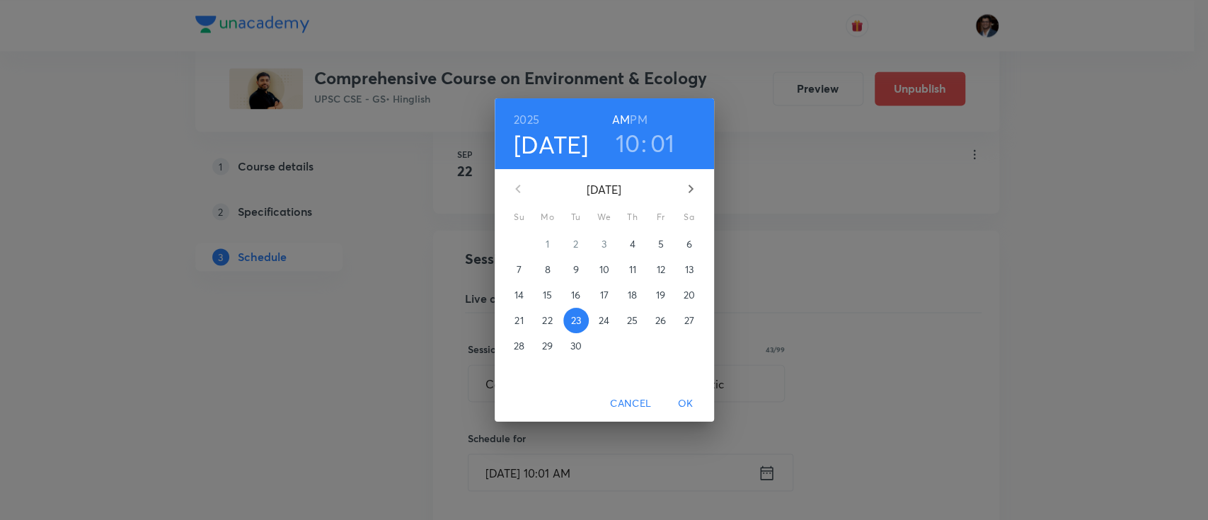
click at [597, 320] on span "24" at bounding box center [604, 321] width 25 height 14
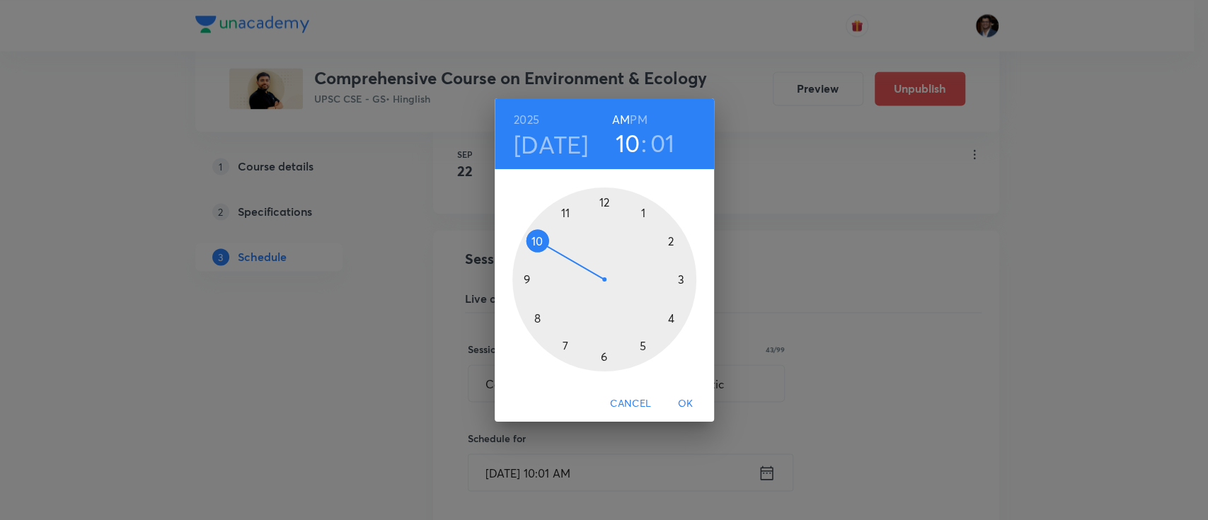
click at [680, 397] on span "OK" at bounding box center [686, 404] width 34 height 18
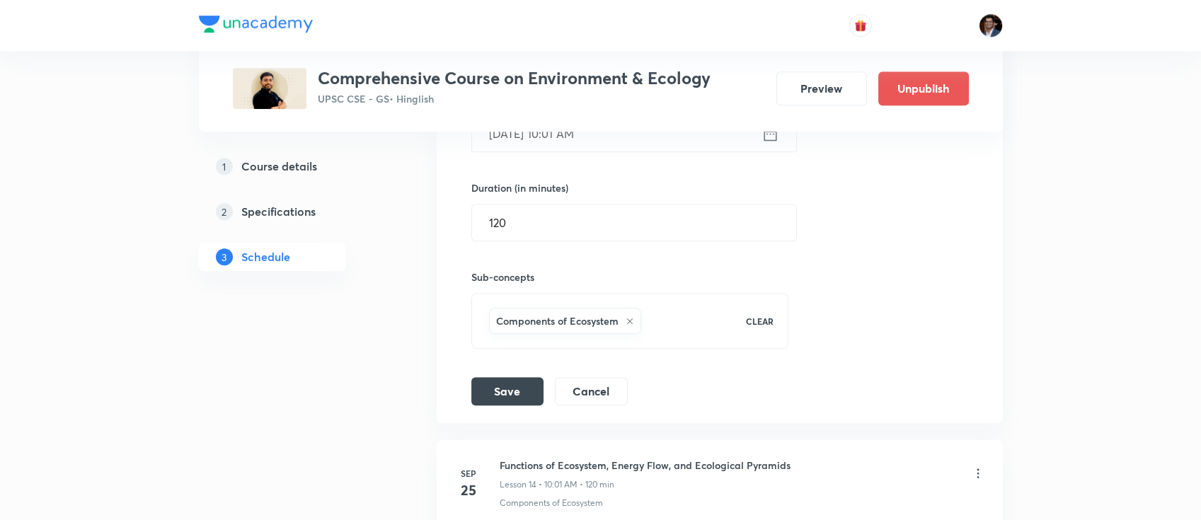
scroll to position [1858, 0]
click at [519, 374] on button "Save" at bounding box center [507, 388] width 72 height 28
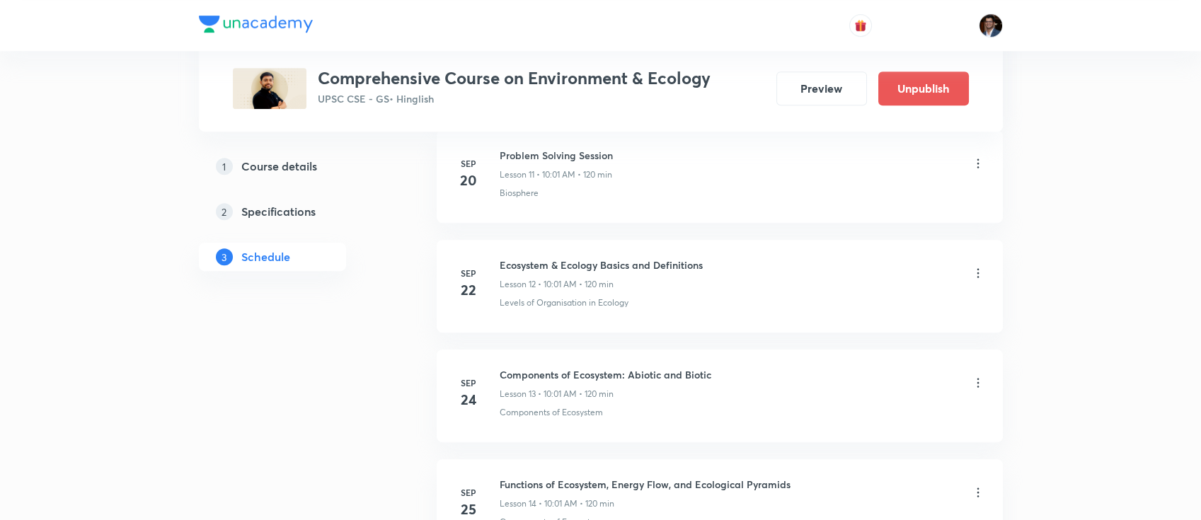
scroll to position [1477, 0]
click at [975, 268] on icon at bounding box center [978, 275] width 14 height 14
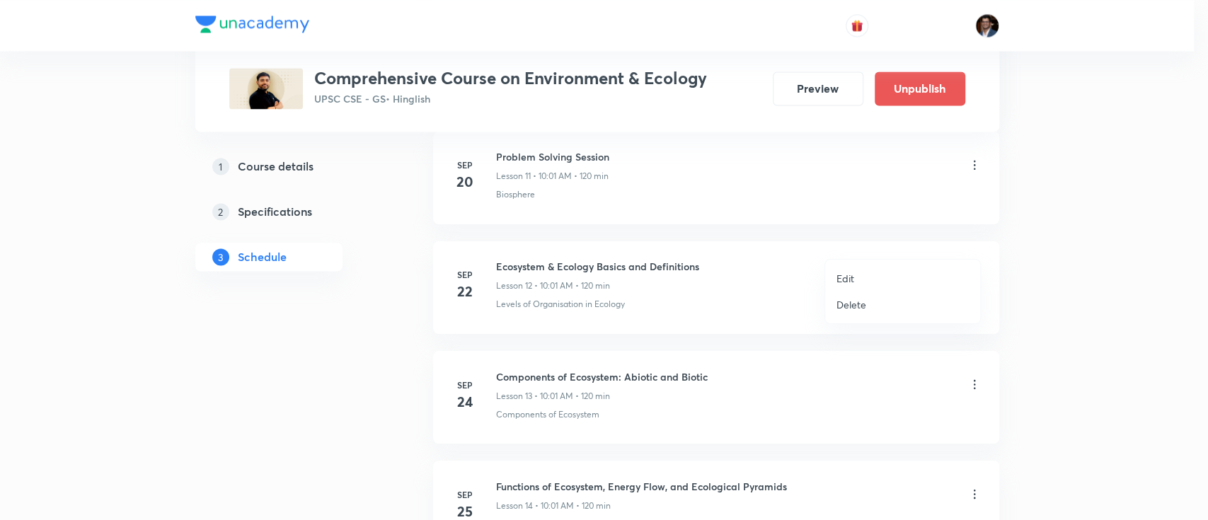
click at [852, 280] on p "Edit" at bounding box center [846, 278] width 18 height 15
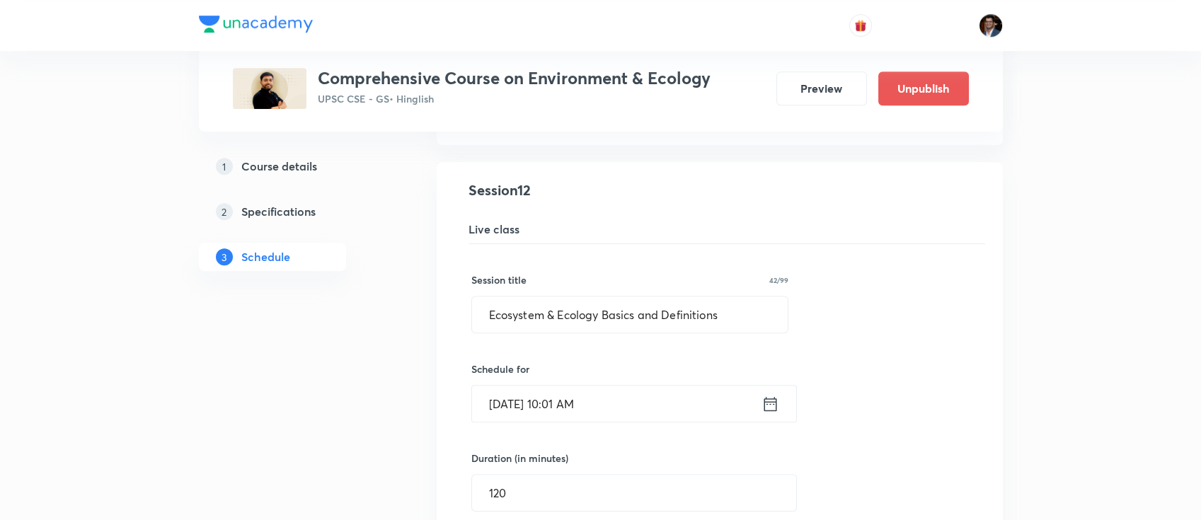
click at [609, 386] on input "Sep 22, 2025, 10:01 AM" at bounding box center [617, 404] width 290 height 36
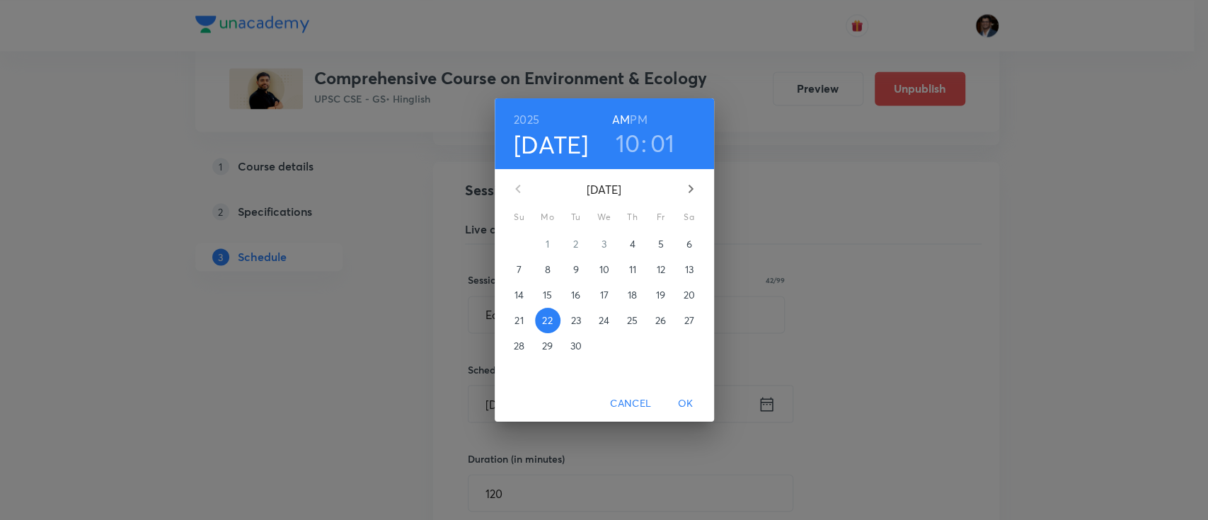
click at [578, 323] on p "23" at bounding box center [576, 321] width 10 height 14
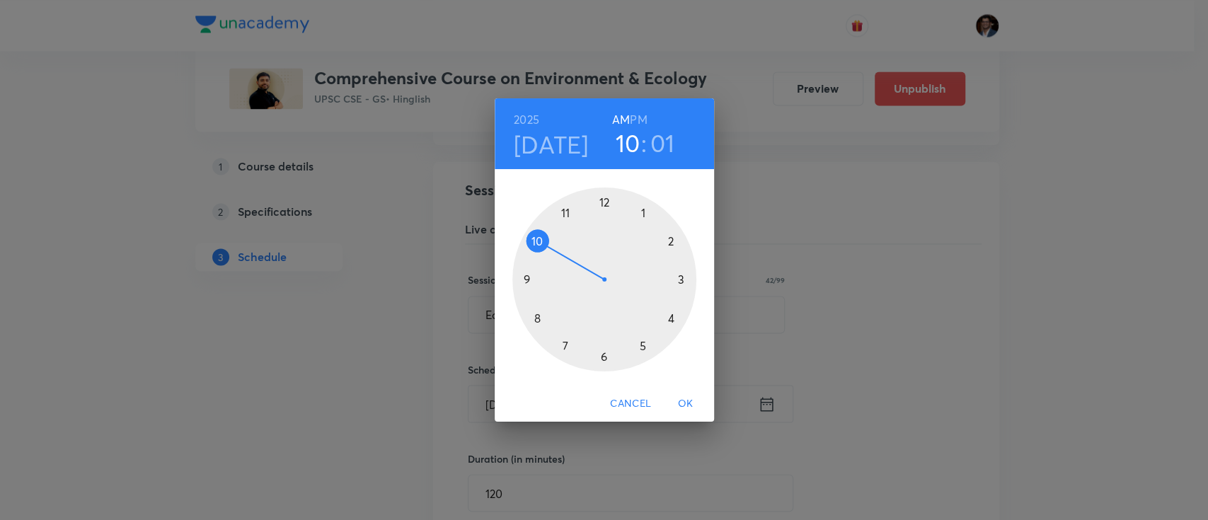
click at [685, 397] on span "OK" at bounding box center [686, 404] width 34 height 18
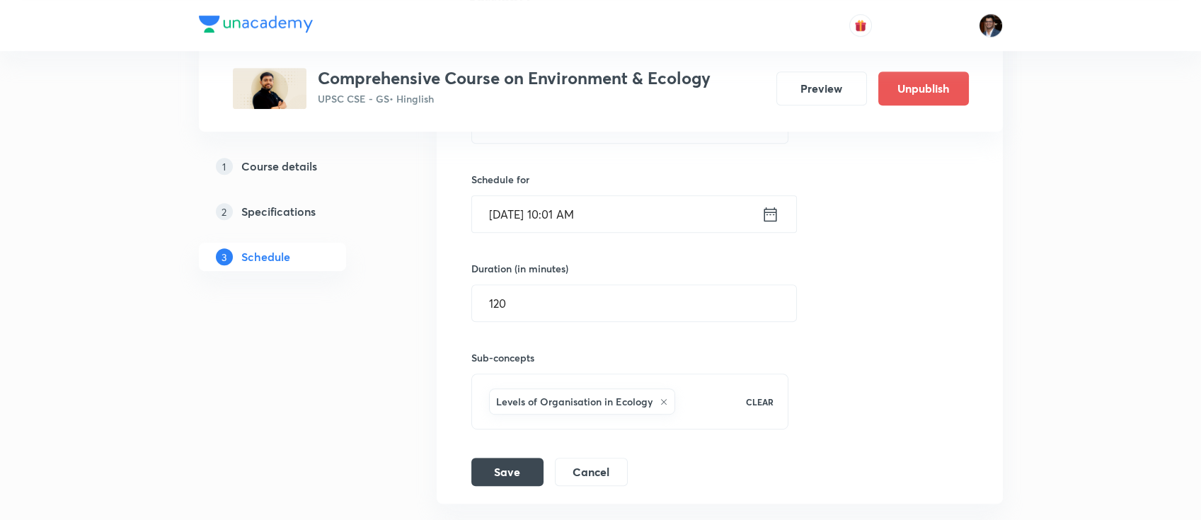
scroll to position [1667, 0]
drag, startPoint x: 617, startPoint y: 195, endPoint x: 539, endPoint y: 178, distance: 79.7
click at [539, 195] on input "Sep 23, 2025, 10:01 AM" at bounding box center [617, 213] width 290 height 36
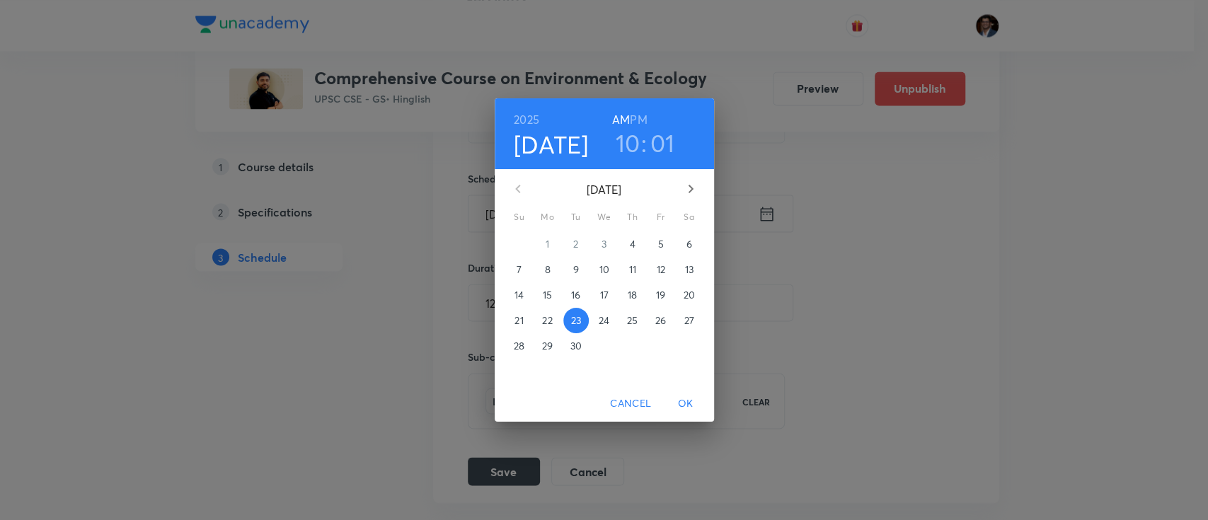
click at [685, 400] on span "OK" at bounding box center [686, 404] width 34 height 18
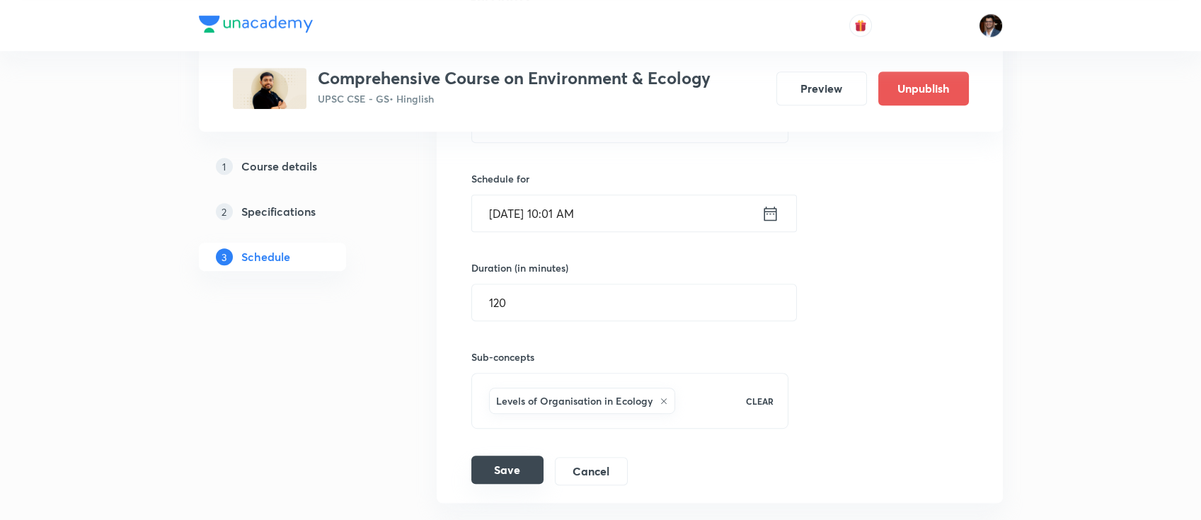
click at [486, 456] on button "Save" at bounding box center [507, 470] width 72 height 28
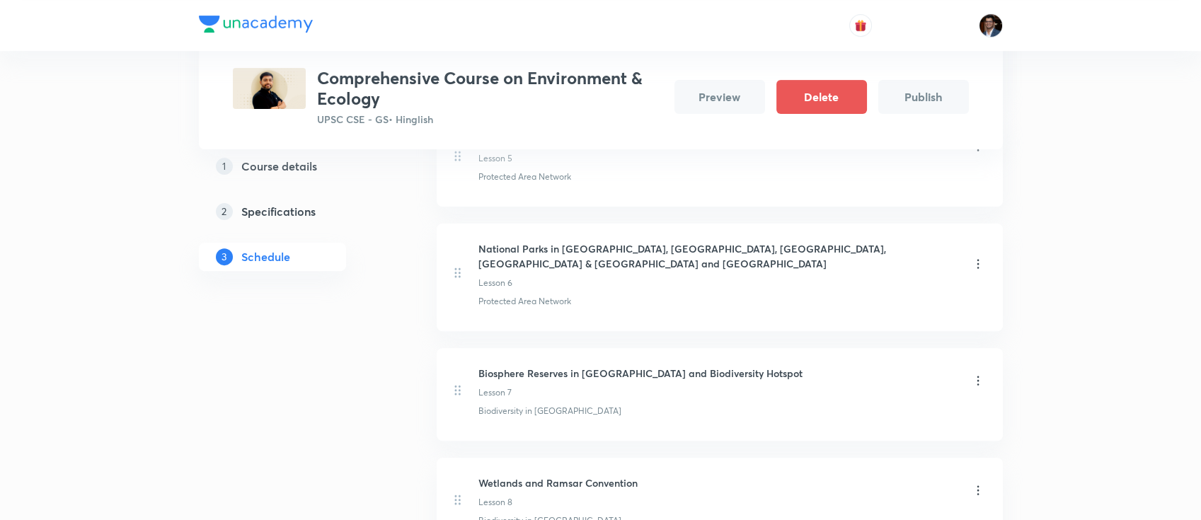
scroll to position [1130, 0]
